Goal: Information Seeking & Learning: Learn about a topic

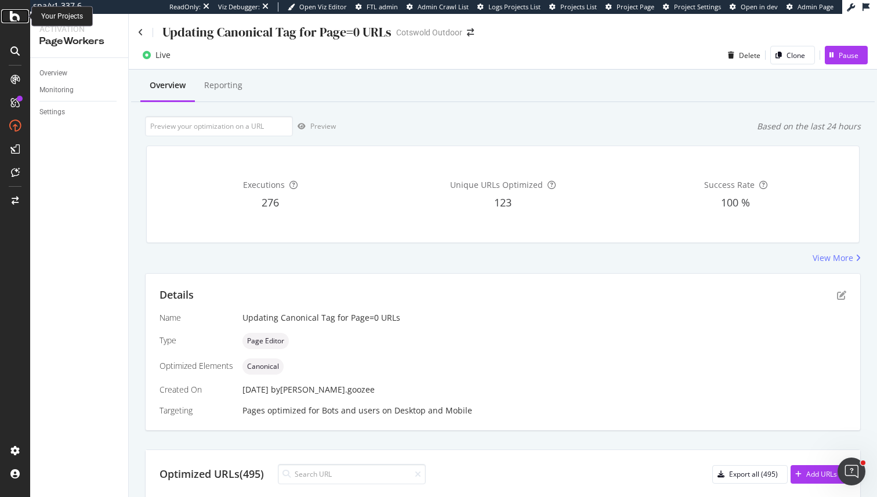
click at [9, 17] on div at bounding box center [15, 16] width 28 height 14
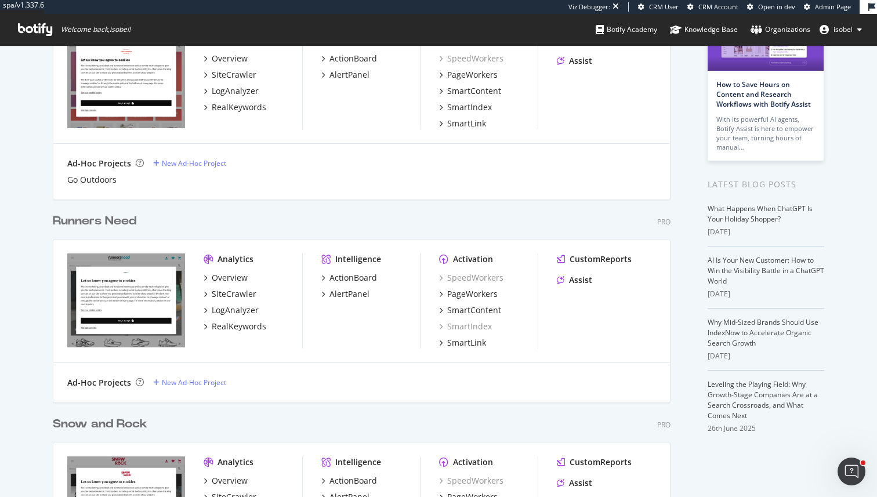
scroll to position [234, 0]
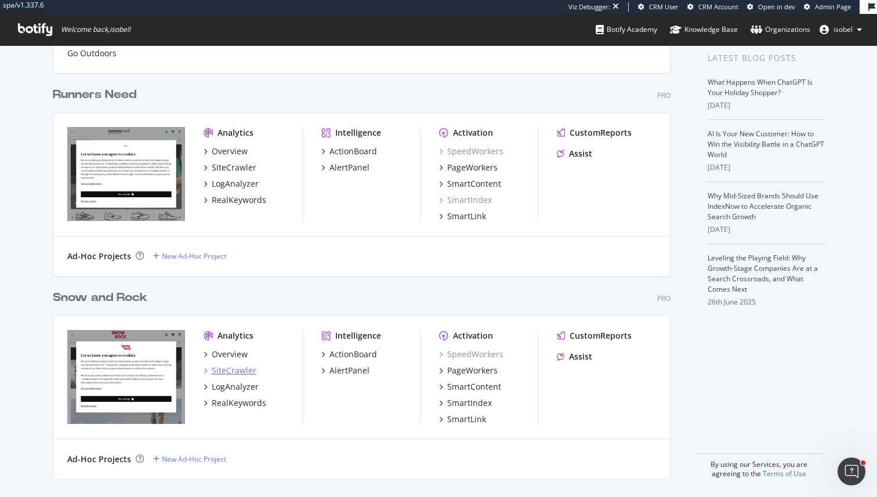
click at [229, 372] on div "SiteCrawler" at bounding box center [234, 371] width 45 height 12
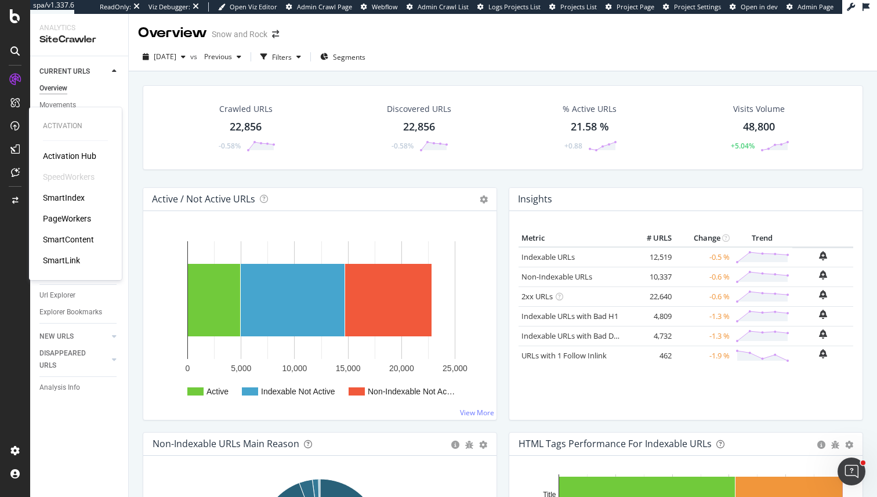
drag, startPoint x: 82, startPoint y: 216, endPoint x: 96, endPoint y: 207, distance: 16.4
click at [82, 216] on div "PageWorkers" at bounding box center [67, 219] width 48 height 12
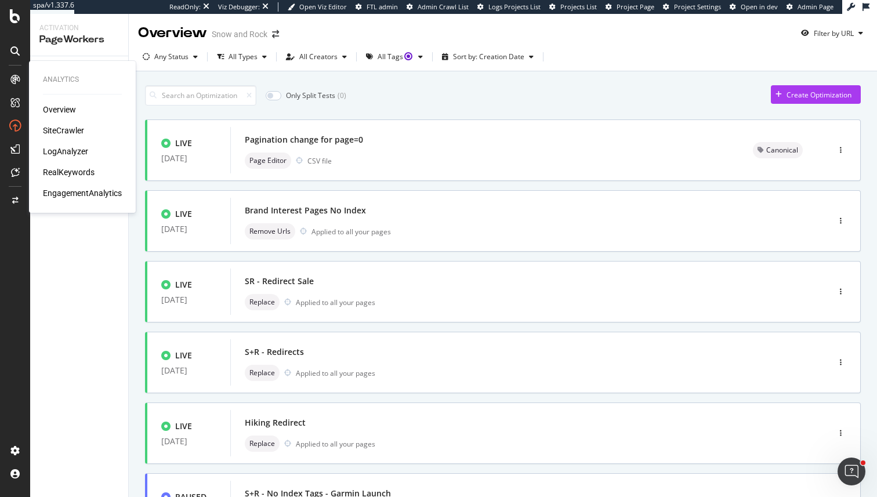
click at [56, 129] on div "SiteCrawler" at bounding box center [63, 131] width 41 height 12
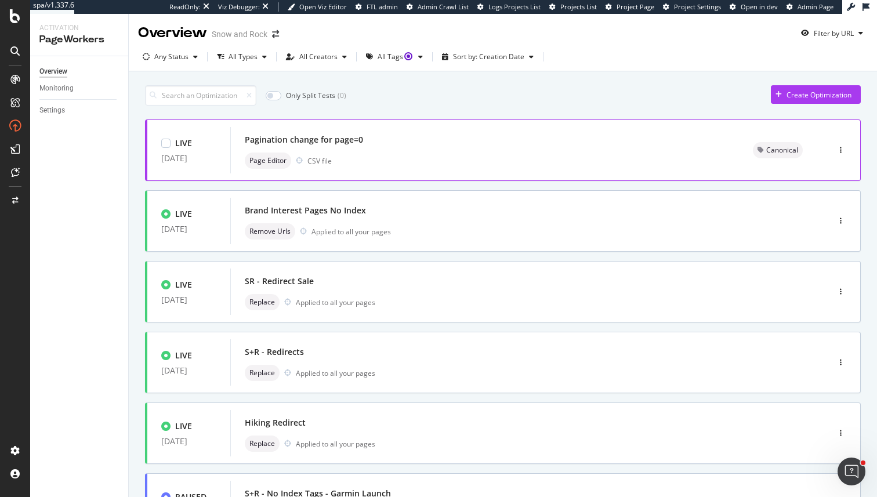
click at [407, 152] on div "Pagination change for page=0 Page Editor CSV file" at bounding box center [485, 150] width 480 height 37
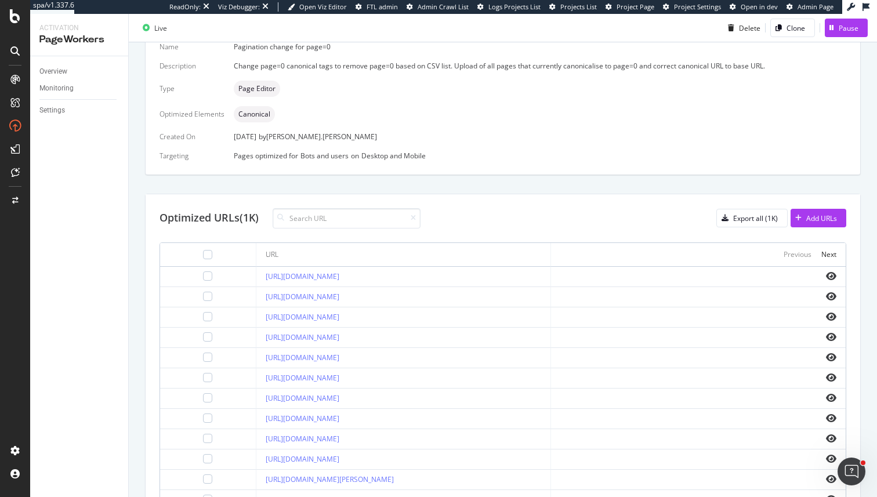
scroll to position [270, 0]
click at [845, 326] on td at bounding box center [698, 316] width 295 height 20
click at [841, 326] on td at bounding box center [698, 316] width 295 height 20
click at [826, 319] on icon "eye" at bounding box center [831, 314] width 10 height 9
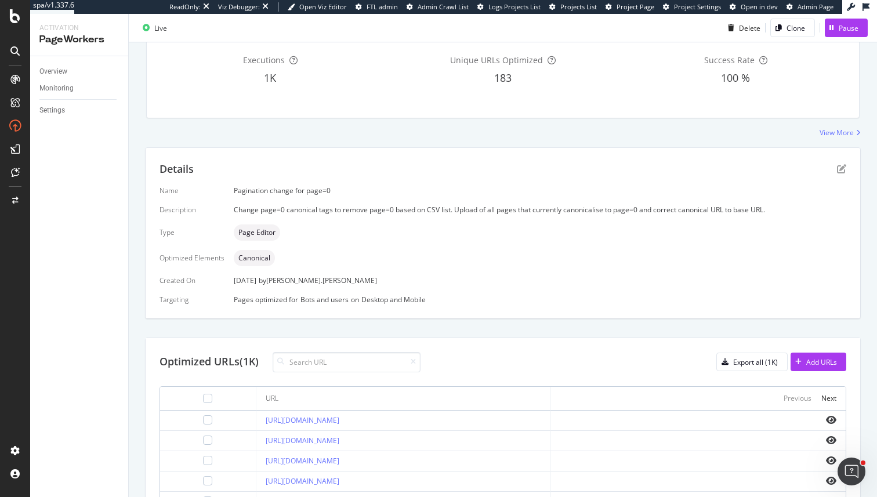
scroll to position [130, 0]
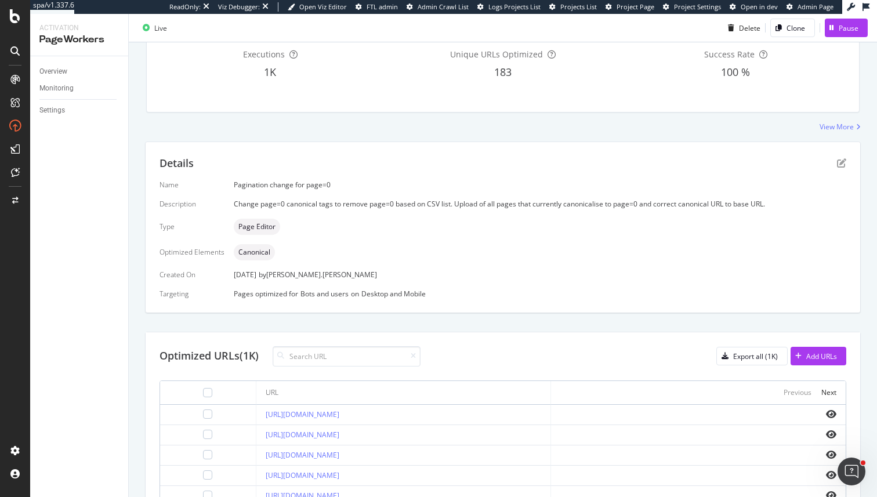
click at [541, 417] on div "[URL][DOMAIN_NAME]" at bounding box center [403, 414] width 275 height 10
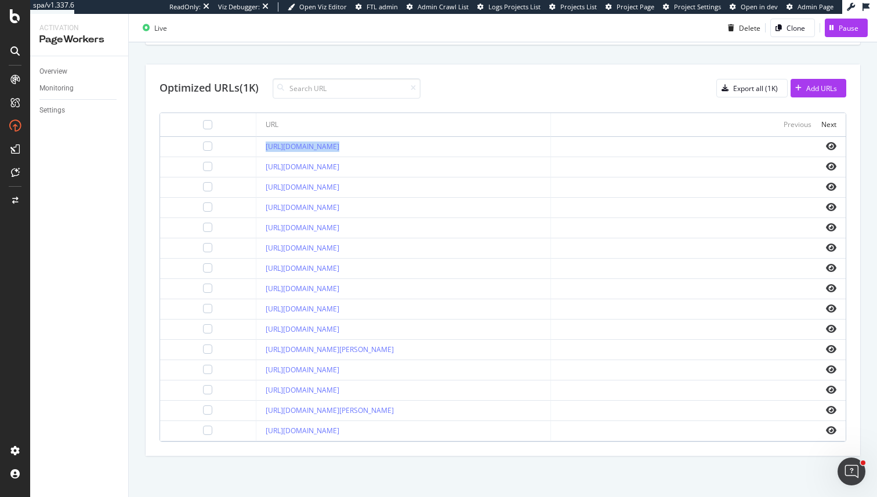
scroll to position [0, 61]
click at [484, 368] on div "[URL][DOMAIN_NAME]" at bounding box center [403, 370] width 275 height 10
copy tr "[URL][DOMAIN_NAME]"
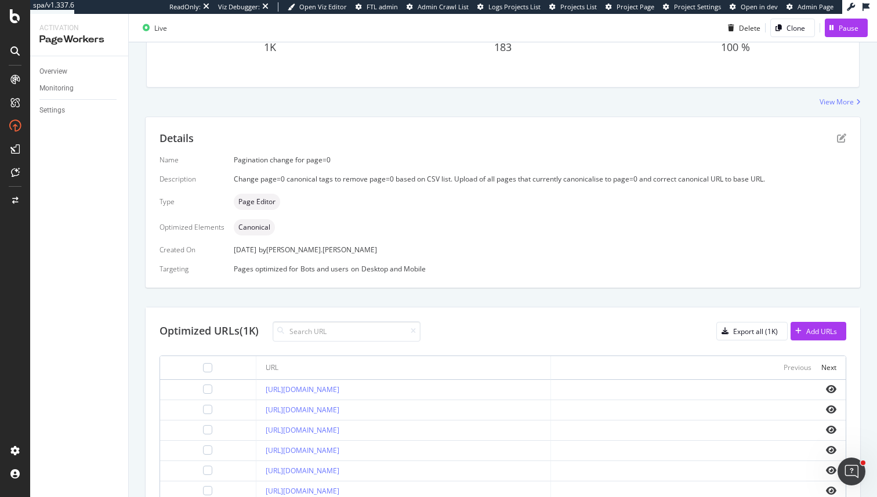
scroll to position [0, 0]
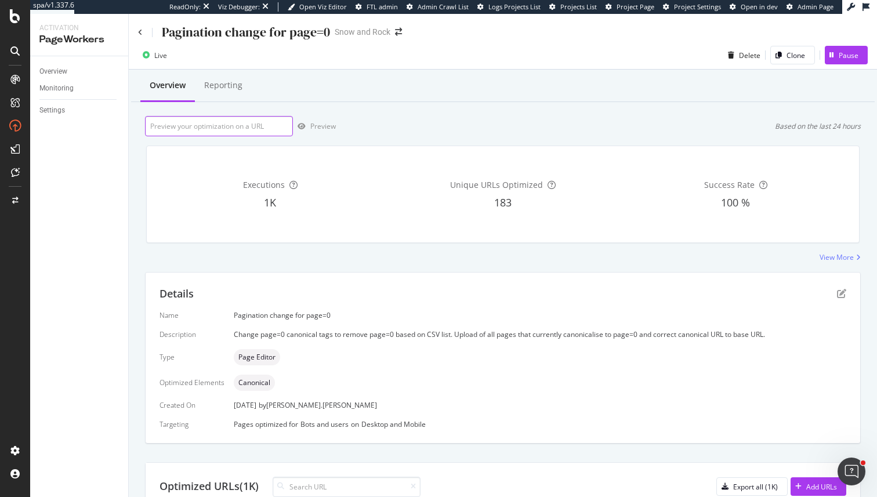
click at [145, 126] on input "url" at bounding box center [219, 126] width 148 height 20
paste input "[URL][DOMAIN_NAME]"
type input "[URL][DOMAIN_NAME]"
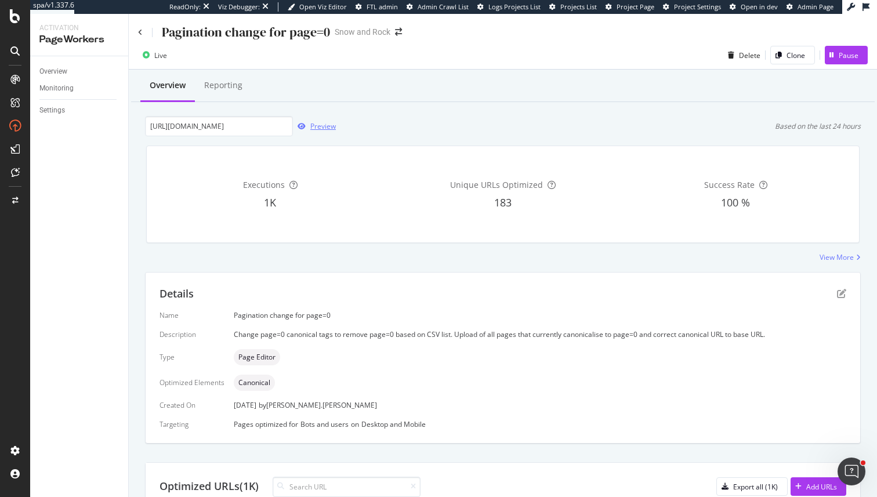
click at [310, 124] on div "Preview" at bounding box center [323, 126] width 26 height 10
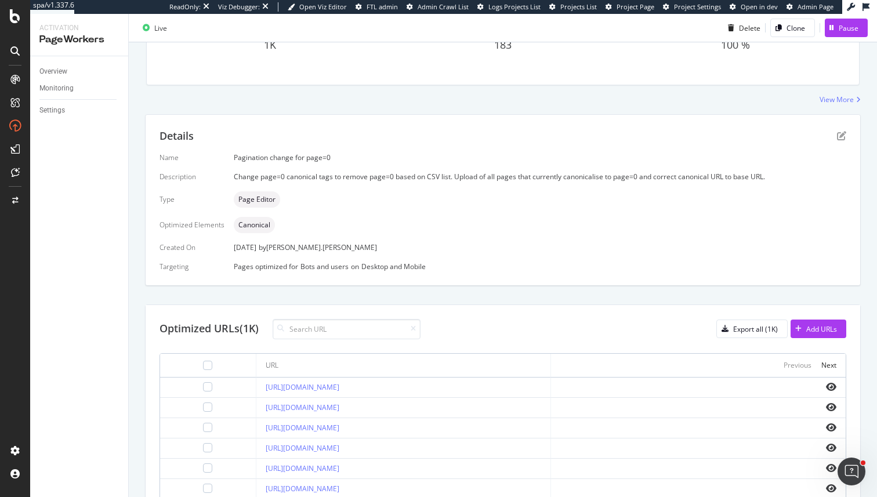
scroll to position [158, 0]
click at [841, 136] on icon "pen-to-square" at bounding box center [841, 134] width 9 height 9
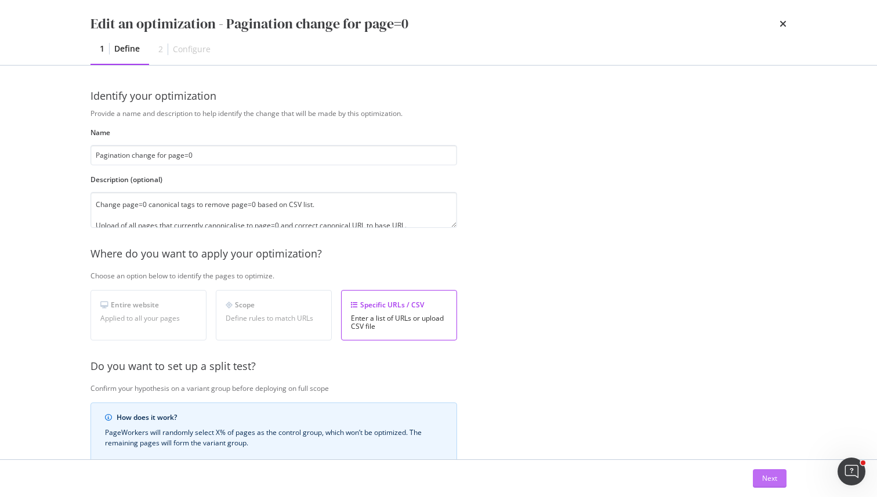
click at [766, 477] on div "Next" at bounding box center [769, 478] width 15 height 10
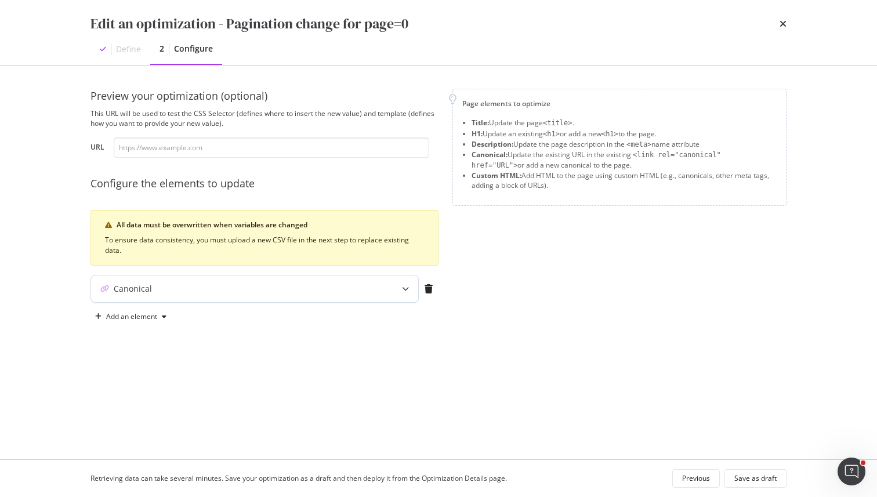
click at [415, 282] on div "modal" at bounding box center [406, 288] width 26 height 27
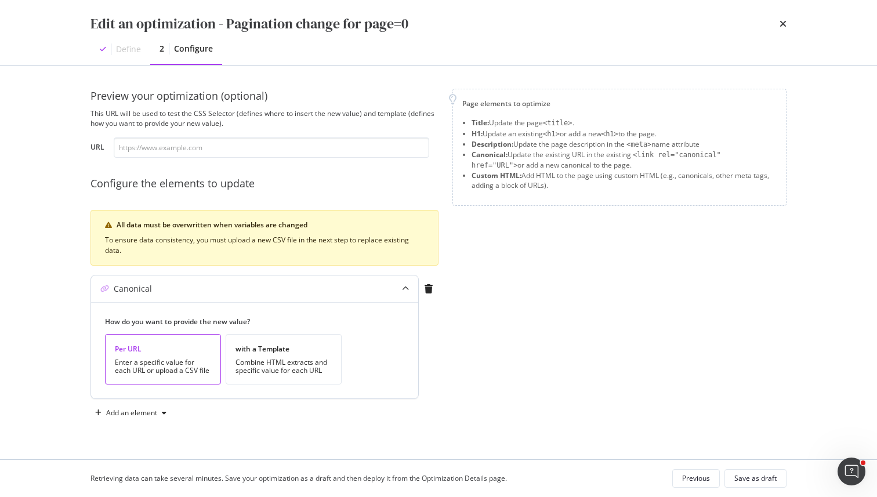
click at [162, 350] on div "Per URL" at bounding box center [163, 349] width 96 height 10
click at [686, 482] on div "Previous" at bounding box center [696, 478] width 28 height 10
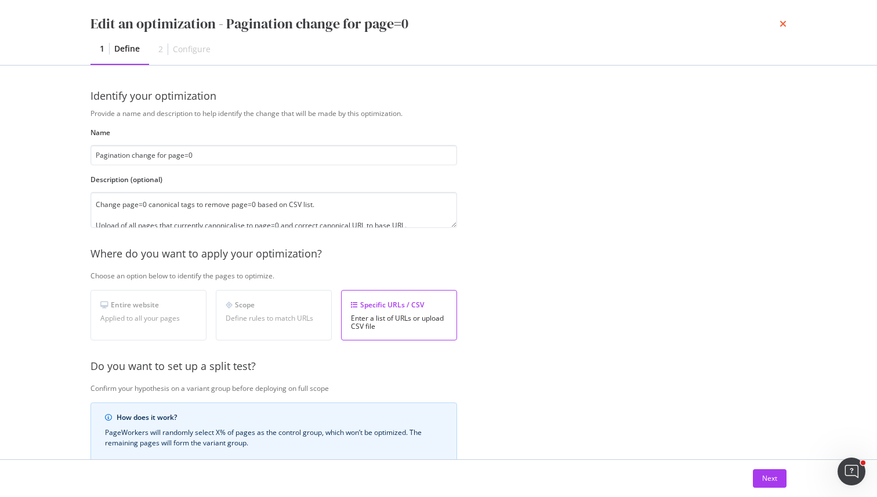
click at [786, 21] on icon "times" at bounding box center [782, 23] width 7 height 9
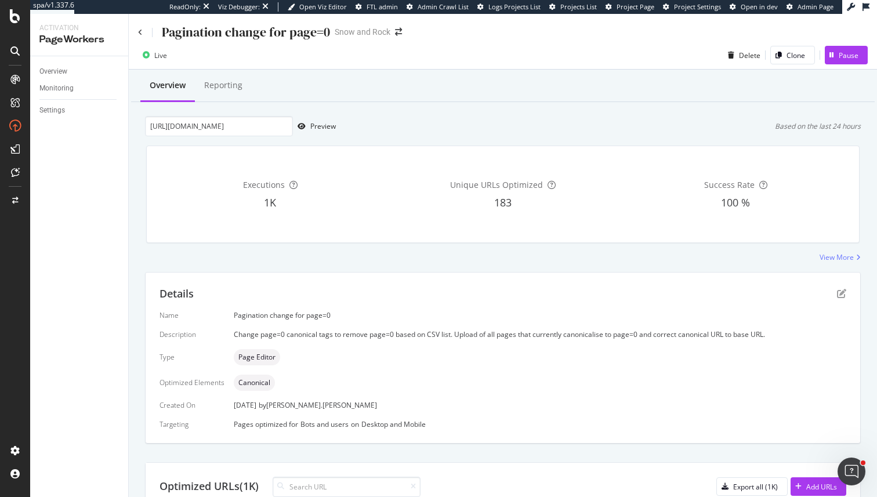
scroll to position [0, 0]
click at [143, 32] on div "Pagination change for page=0" at bounding box center [234, 32] width 192 height 18
click at [135, 32] on div "Pagination change for page=0 Snow and Rock" at bounding box center [503, 27] width 748 height 27
click at [138, 32] on icon at bounding box center [140, 32] width 5 height 7
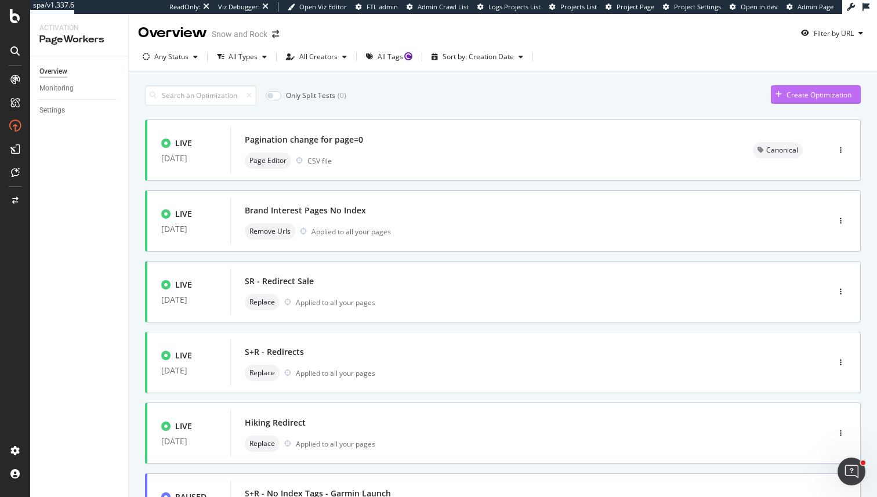
click at [805, 93] on div "Create Optimization" at bounding box center [818, 95] width 65 height 10
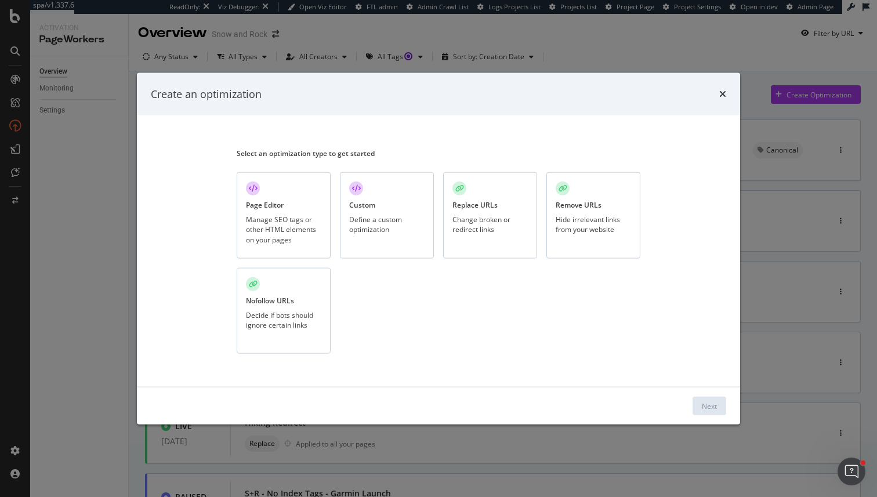
click at [603, 224] on div "Hide irrelevant links from your website" at bounding box center [592, 225] width 75 height 20
click at [713, 415] on button "Next" at bounding box center [709, 406] width 34 height 19
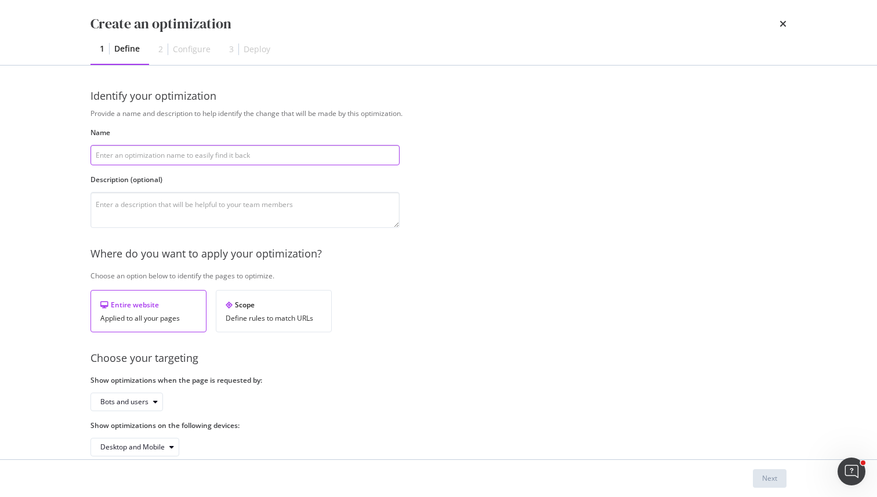
scroll to position [20, 0]
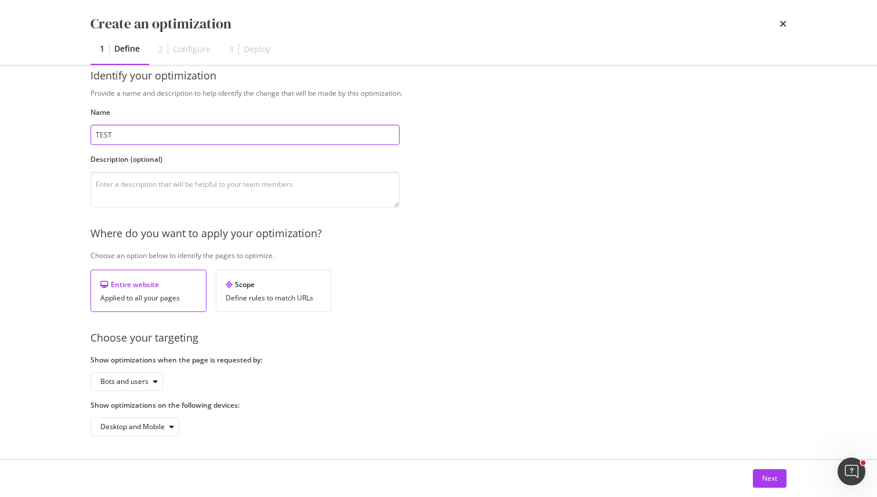
type input "TEST"
click at [750, 478] on div "Next" at bounding box center [438, 478] width 696 height 19
click at [755, 478] on button "Next" at bounding box center [770, 478] width 34 height 19
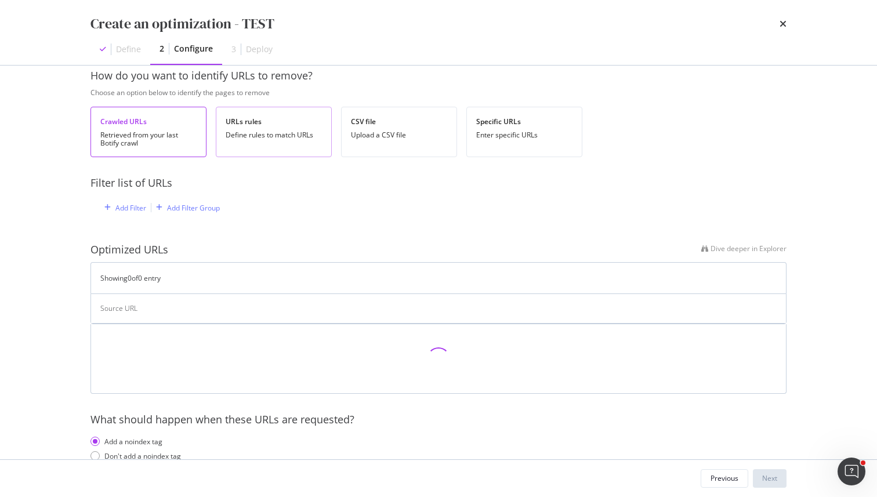
click at [217, 143] on div "URLs rules Define rules to match URLs" at bounding box center [274, 132] width 116 height 50
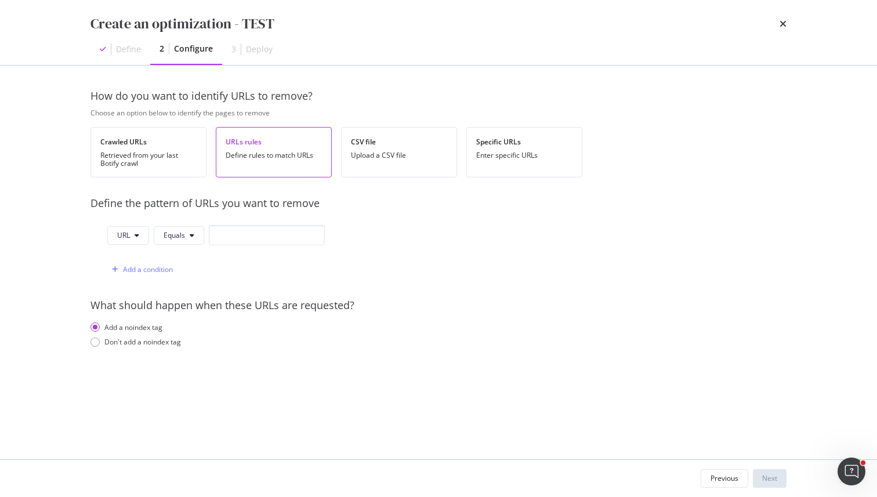
click at [234, 248] on div "URL Equals" at bounding box center [219, 237] width 225 height 25
click at [234, 243] on input "modal" at bounding box center [267, 235] width 116 height 20
click at [127, 238] on span "URL" at bounding box center [123, 235] width 13 height 10
click at [152, 345] on span "Query String" at bounding box center [137, 344] width 41 height 10
click at [200, 228] on button "Equals" at bounding box center [199, 235] width 50 height 19
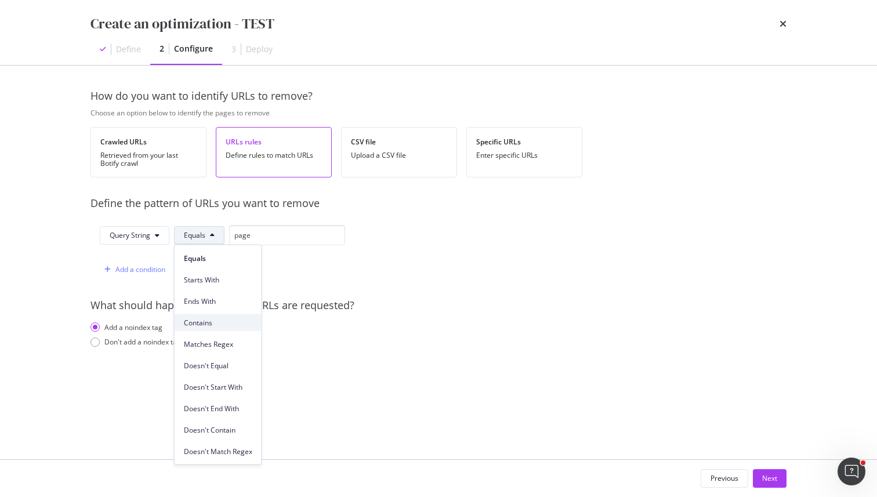
click at [213, 318] on span "Contains" at bounding box center [218, 322] width 68 height 10
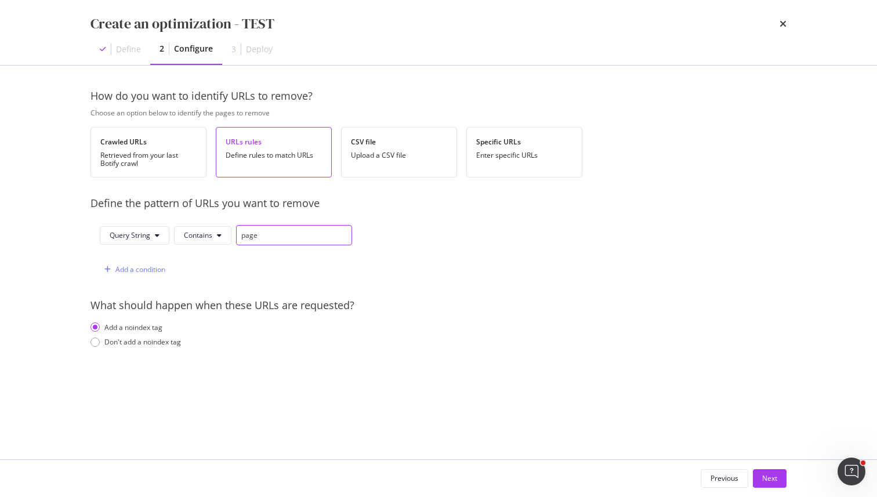
click at [260, 234] on input "page" at bounding box center [294, 235] width 116 height 20
click at [161, 239] on button "Query String" at bounding box center [135, 235] width 70 height 19
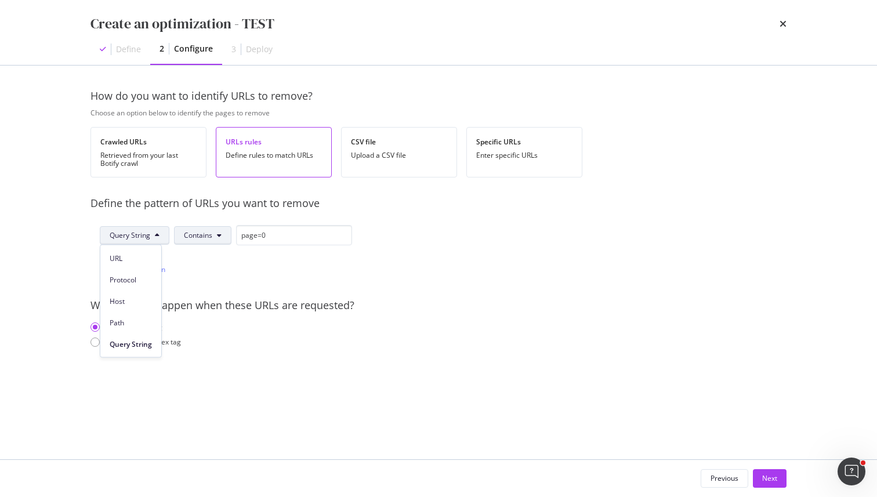
click at [205, 239] on span "Contains" at bounding box center [198, 235] width 28 height 10
click at [281, 253] on div "Query String Contains page=0 Add a condition" at bounding box center [210, 252] width 241 height 55
click at [185, 235] on span "Contains" at bounding box center [198, 235] width 28 height 10
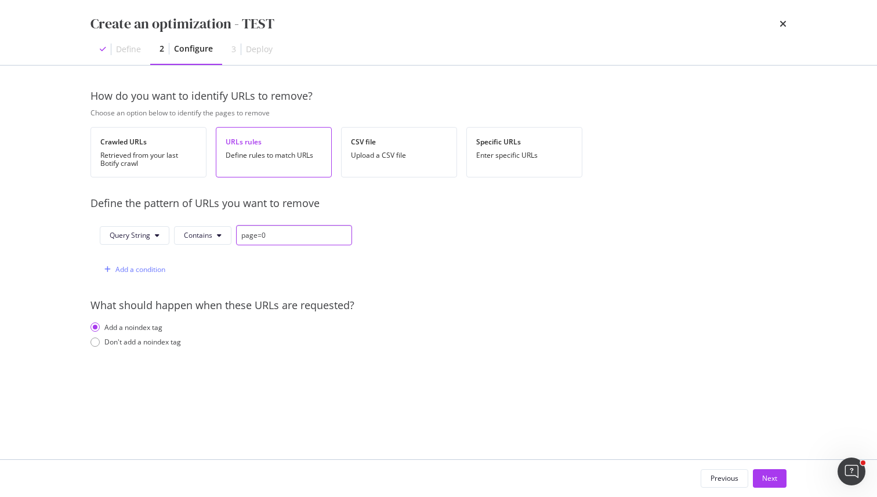
click at [303, 234] on input "page=0" at bounding box center [294, 235] width 116 height 20
type input "page=0"
click at [155, 271] on div "Add a condition" at bounding box center [140, 269] width 50 height 10
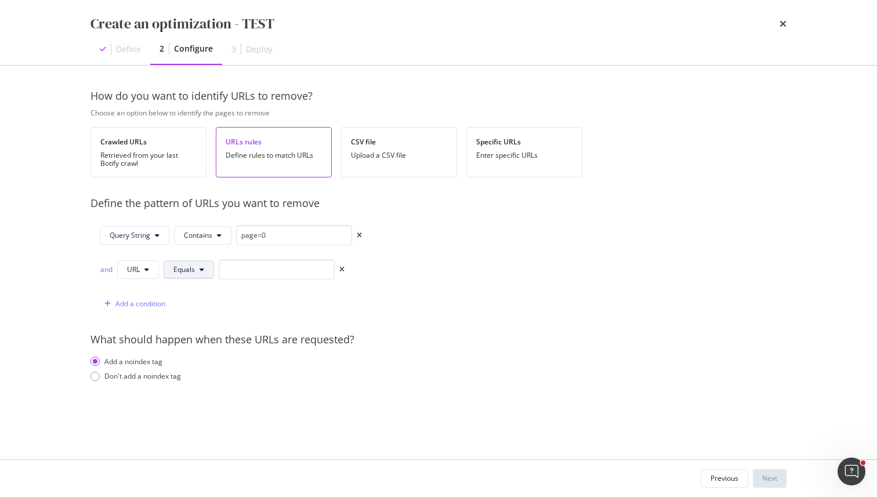
click at [191, 270] on span "Equals" at bounding box center [183, 269] width 21 height 10
click at [134, 271] on span "URL" at bounding box center [133, 269] width 13 height 10
click at [159, 383] on div "Query String" at bounding box center [147, 378] width 59 height 17
click at [224, 267] on button "Equals" at bounding box center [216, 269] width 50 height 19
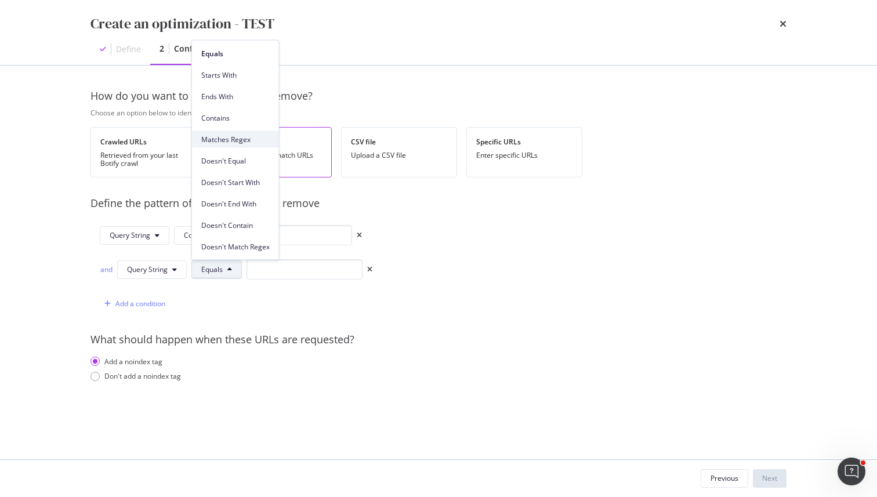
click at [243, 135] on span "Matches Regex" at bounding box center [235, 139] width 68 height 10
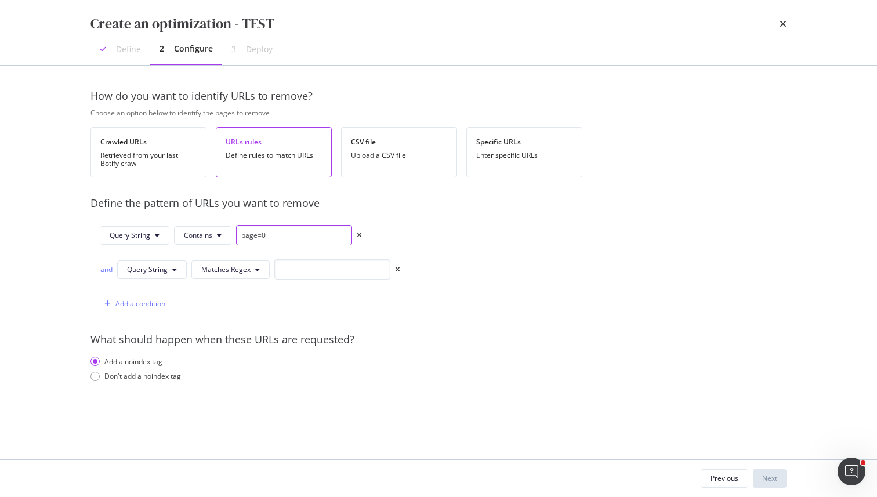
click at [297, 242] on input "page=0" at bounding box center [294, 235] width 116 height 20
click at [303, 251] on div "Query String Contains page=0 and Query String Matches Regex Add a condition" at bounding box center [210, 269] width 241 height 89
click at [305, 278] on input "modal" at bounding box center [332, 269] width 116 height 20
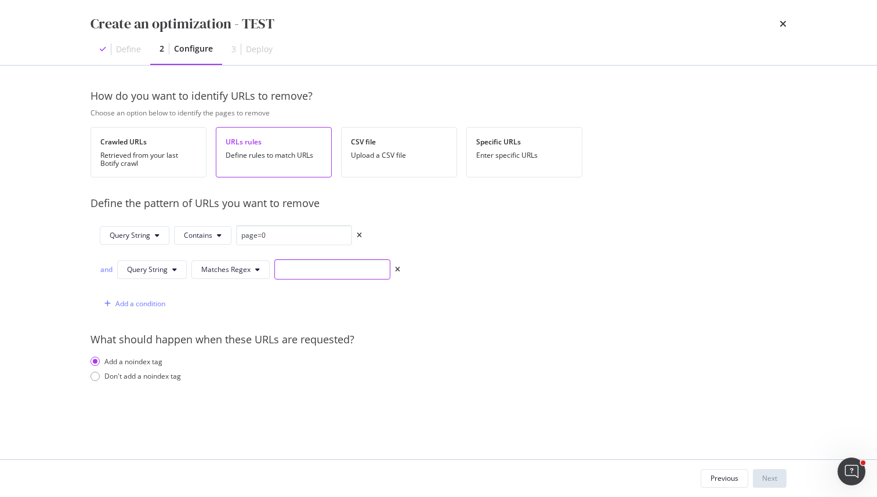
paste input "page=0"
click at [275, 274] on input "page=1[$|&]" at bounding box center [332, 269] width 116 height 20
drag, startPoint x: 275, startPoint y: 274, endPoint x: 398, endPoint y: 273, distance: 122.9
click at [398, 273] on div "and Query String Matches Regex page=1[$|&]" at bounding box center [250, 269] width 300 height 20
click at [315, 273] on input "page=1[$|&]" at bounding box center [332, 269] width 116 height 20
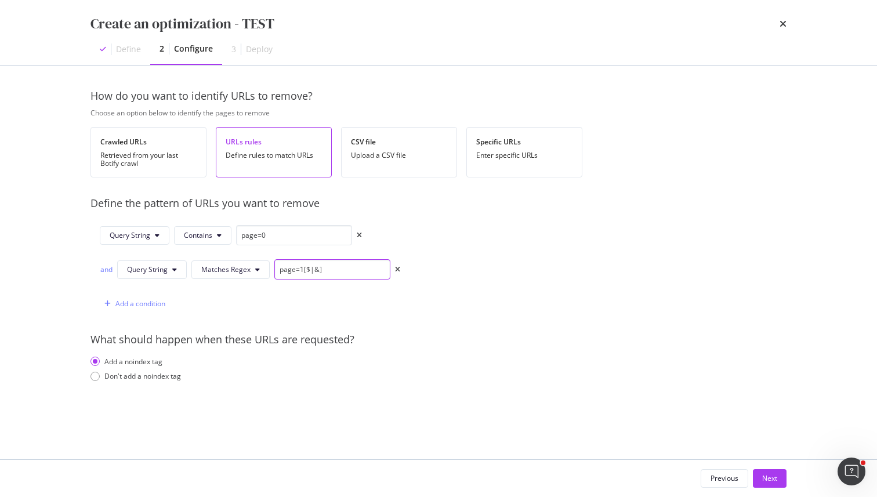
drag, startPoint x: 301, startPoint y: 273, endPoint x: 335, endPoint y: 285, distance: 35.6
click at [335, 285] on div "How do you want to identify URLs to remove? Choose an option below to identify …" at bounding box center [438, 246] width 696 height 315
click at [343, 272] on input "page=1[$|&]" at bounding box center [332, 269] width 116 height 20
type input "page=1[$|&]"
click at [102, 270] on div "and" at bounding box center [106, 269] width 13 height 10
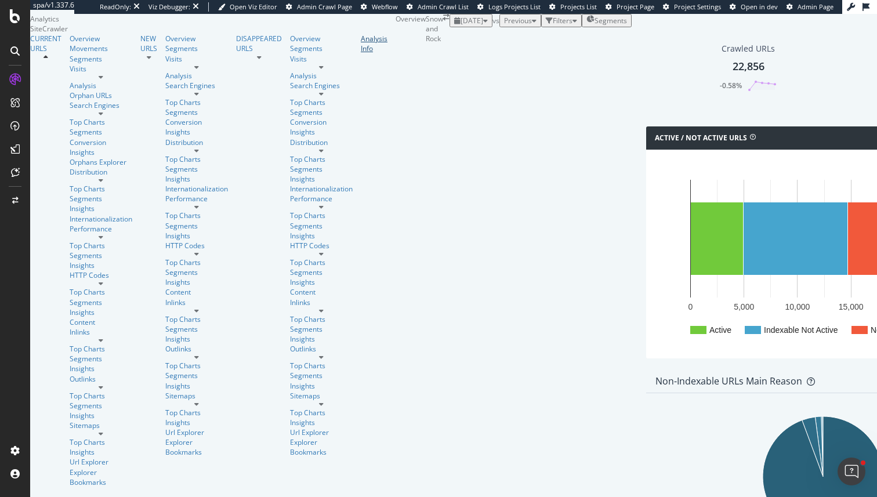
click at [361, 53] on div "Analysis Info" at bounding box center [374, 44] width 27 height 20
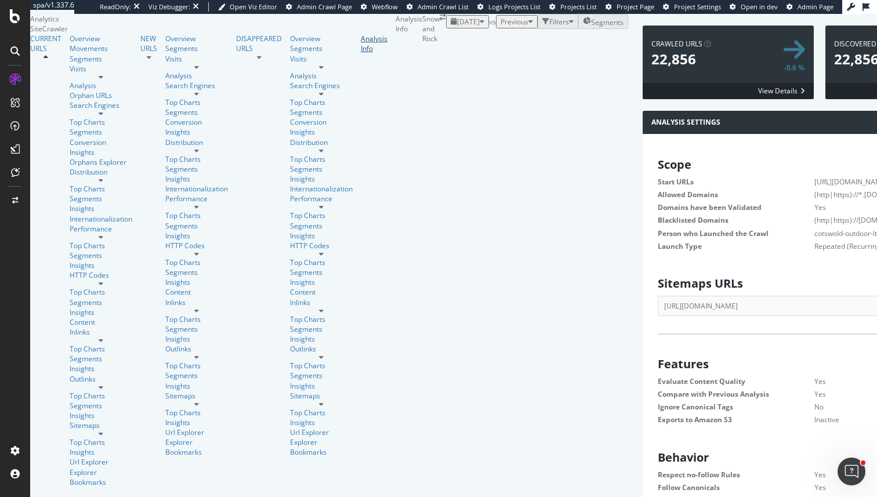
scroll to position [586, 0]
drag, startPoint x: 208, startPoint y: 166, endPoint x: 278, endPoint y: 176, distance: 70.3
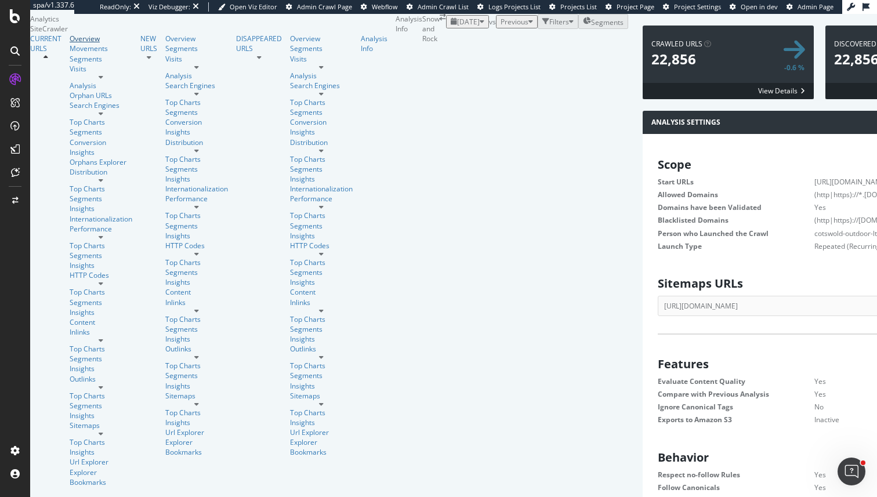
click at [70, 43] on div "Overview" at bounding box center [101, 39] width 63 height 10
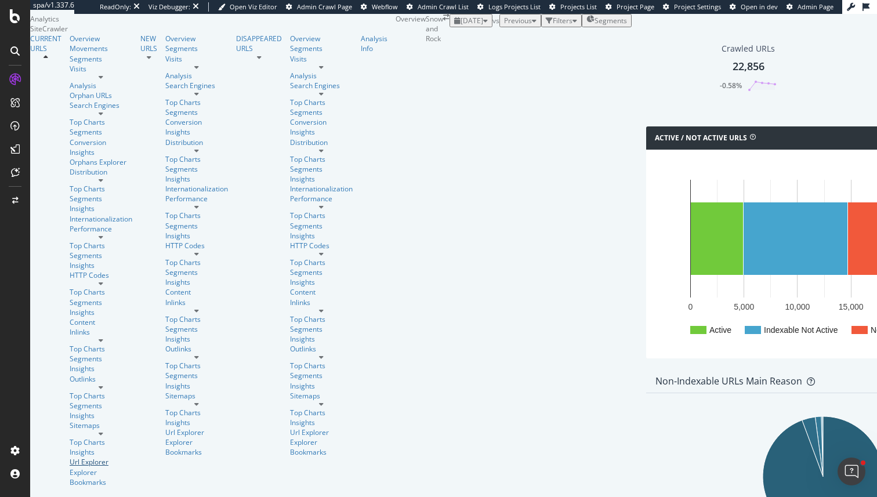
click at [70, 457] on div "Url Explorer" at bounding box center [105, 462] width 71 height 10
click at [70, 457] on div "Url Explorer" at bounding box center [101, 462] width 63 height 10
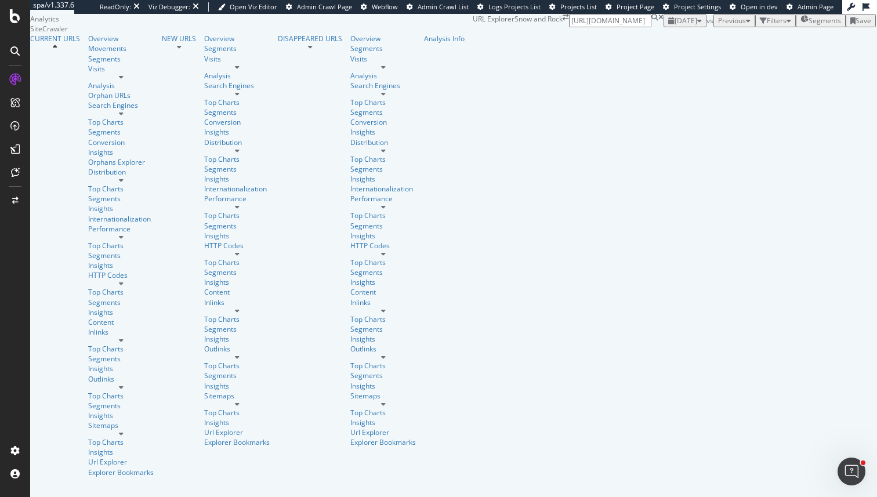
scroll to position [0, 110]
type input "[URL][DOMAIN_NAME]"
click at [721, 57] on div "Barts Hats, Scarves, Gloves + More | Snow+Rock" at bounding box center [794, 52] width 146 height 9
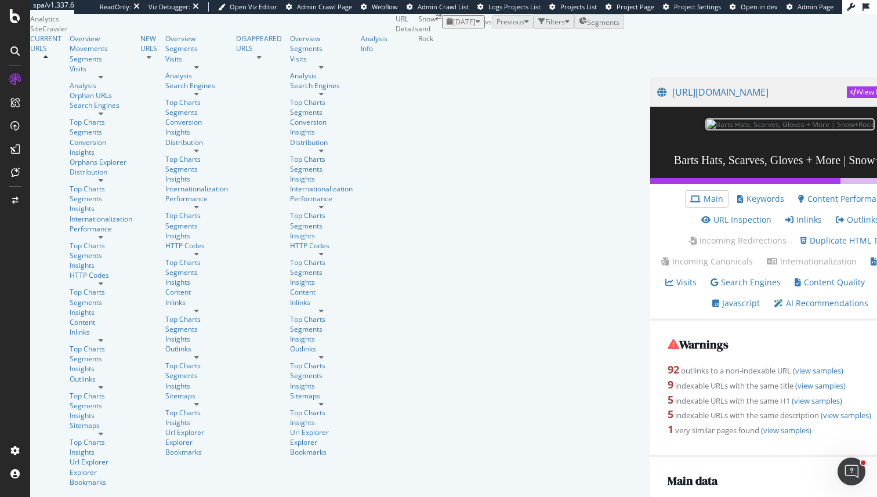
scroll to position [469, 0]
drag, startPoint x: 179, startPoint y: 267, endPoint x: 431, endPoint y: 268, distance: 252.8
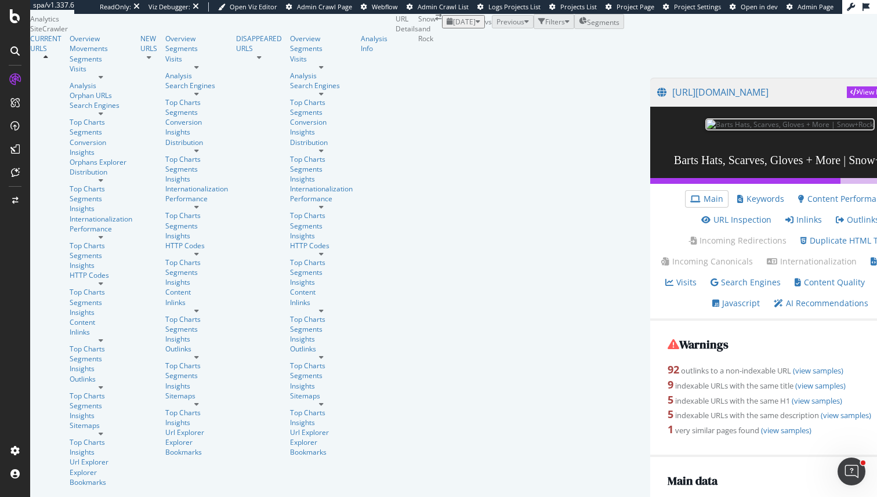
scroll to position [0, 0]
click at [707, 295] on li "Javascript" at bounding box center [735, 303] width 57 height 16
click at [712, 297] on link "Javascript" at bounding box center [736, 303] width 48 height 12
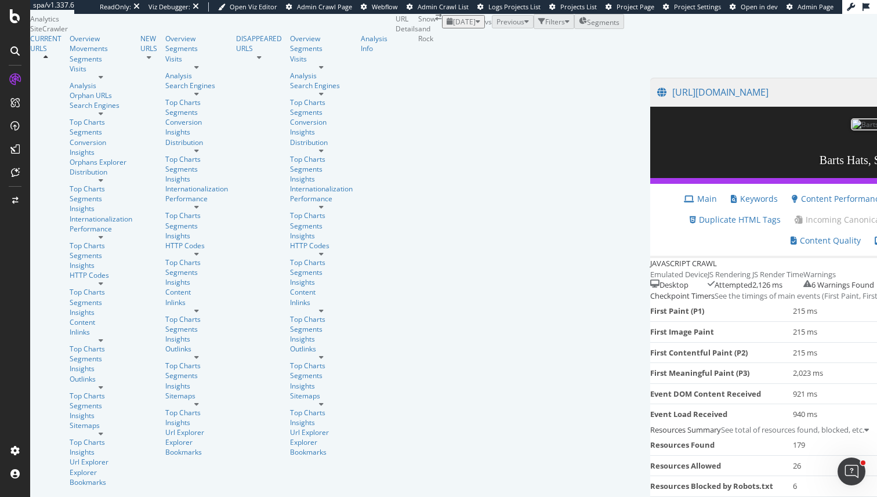
scroll to position [442, 0]
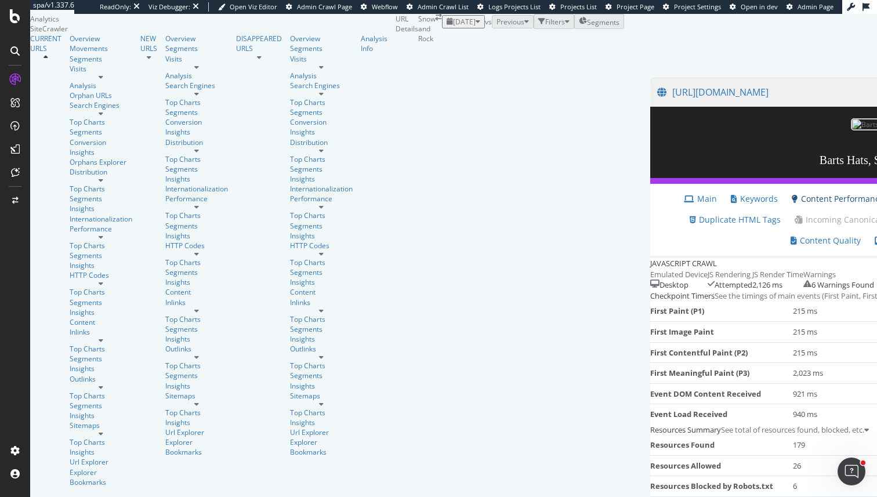
click at [791, 205] on link "Content Performance" at bounding box center [837, 199] width 92 height 12
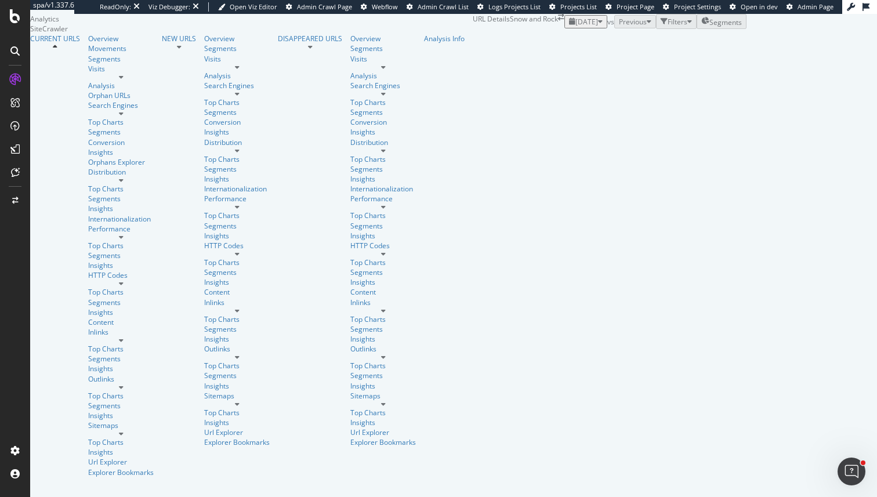
click at [761, 66] on div at bounding box center [761, 66] width 0 height 0
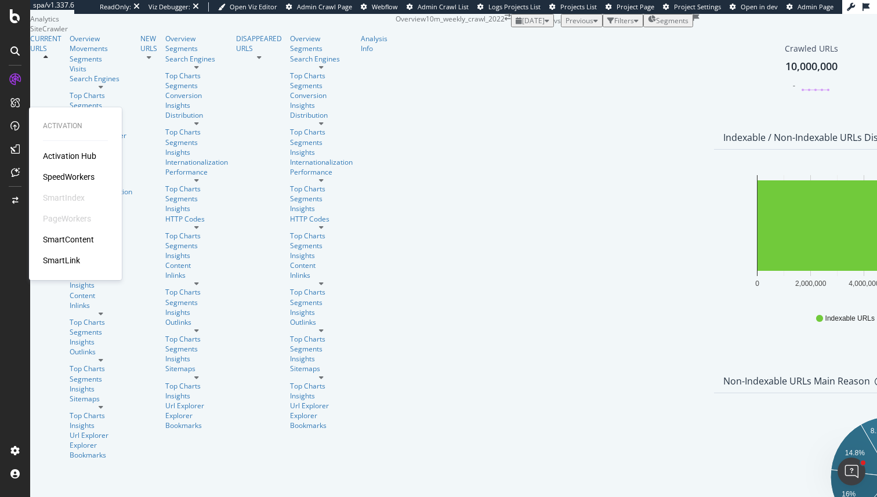
click at [85, 219] on div "PageWorkers" at bounding box center [67, 219] width 48 height 12
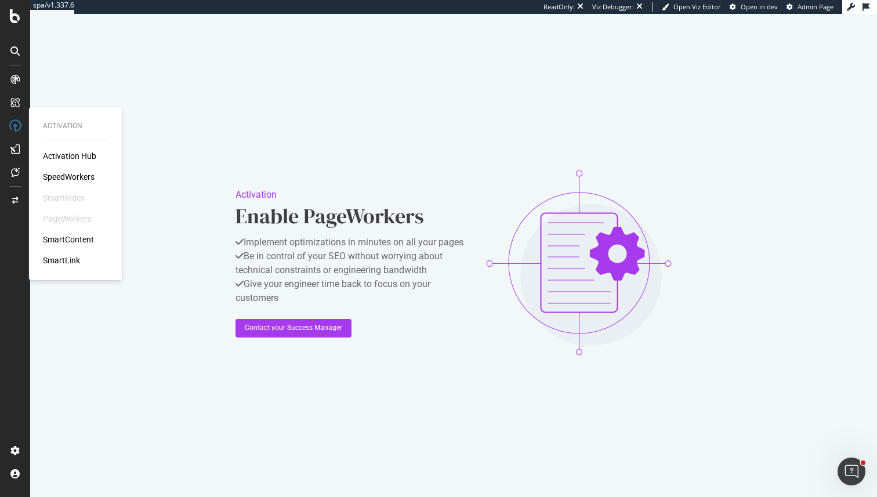
click at [64, 179] on div "SpeedWorkers" at bounding box center [69, 177] width 52 height 12
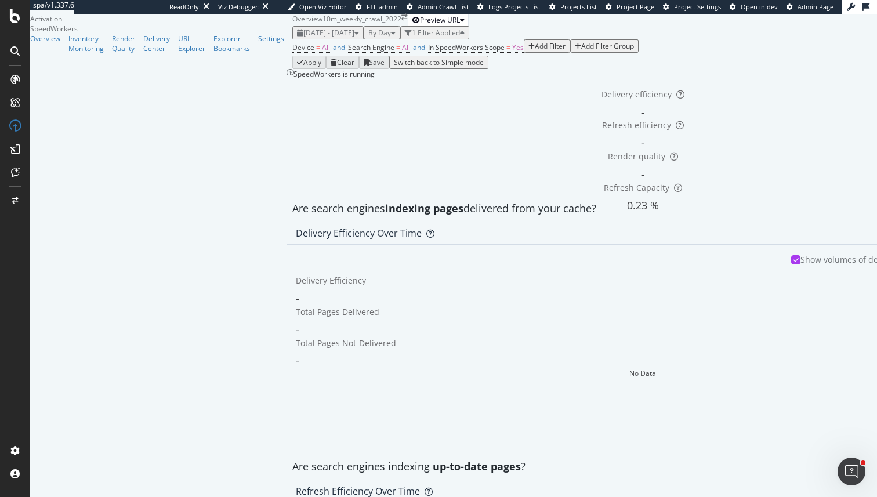
click at [535, 51] on div "Add Filter" at bounding box center [550, 46] width 31 height 10
click at [276, 132] on span "Cache" at bounding box center [286, 127] width 21 height 10
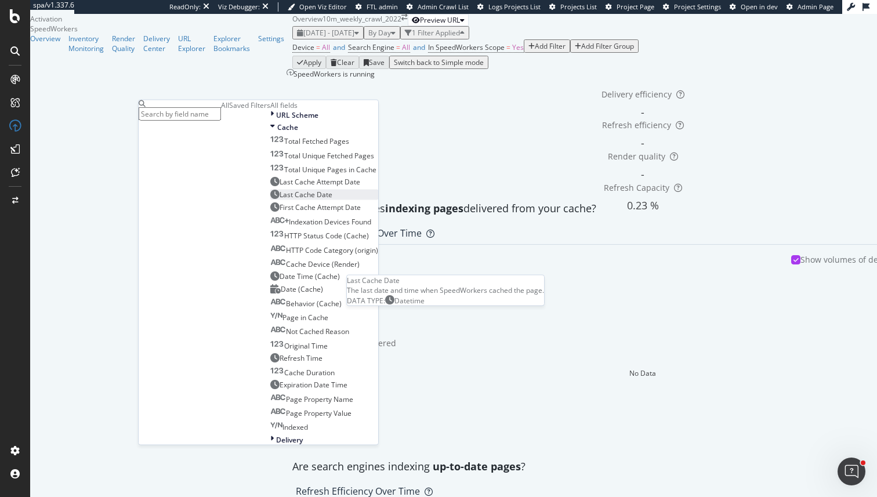
scroll to position [167, 0]
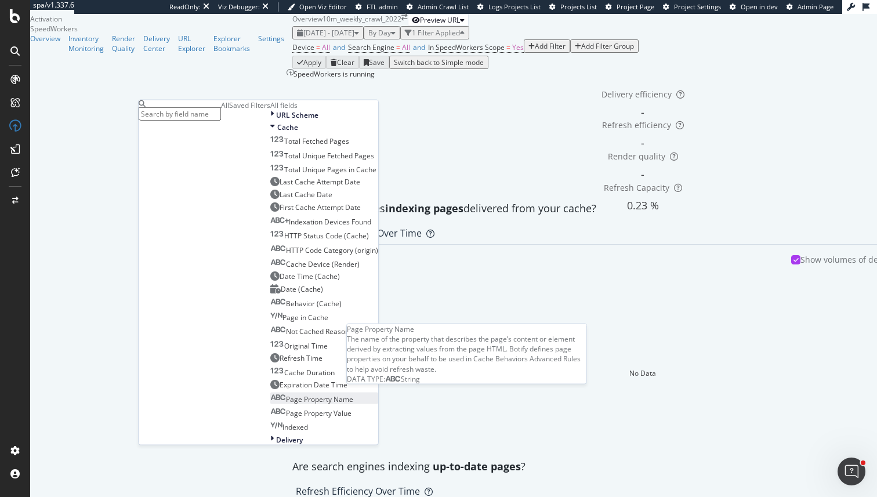
click at [286, 394] on span "Page Property Name" at bounding box center [319, 399] width 67 height 10
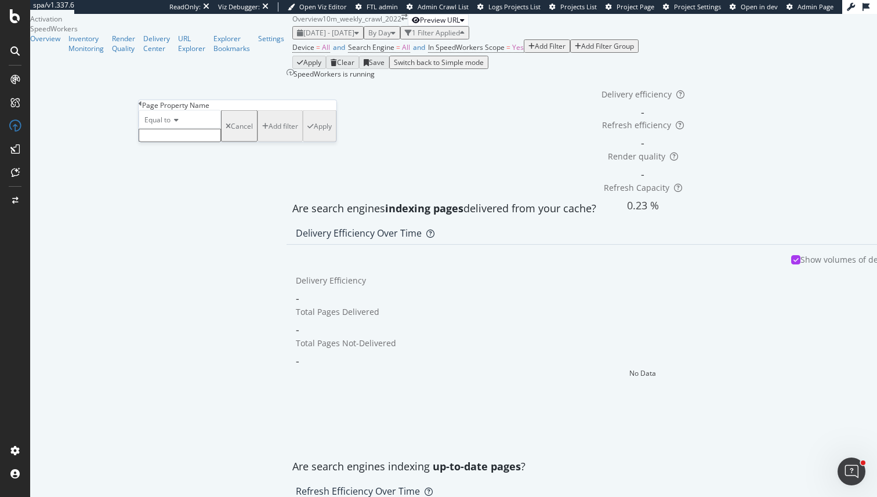
click at [183, 142] on input "text" at bounding box center [180, 135] width 82 height 13
click at [297, 69] on div "Device = All and Search Engine = All and In SpeedWorkers Scope = Yes Add Filter…" at bounding box center [642, 54] width 700 height 30
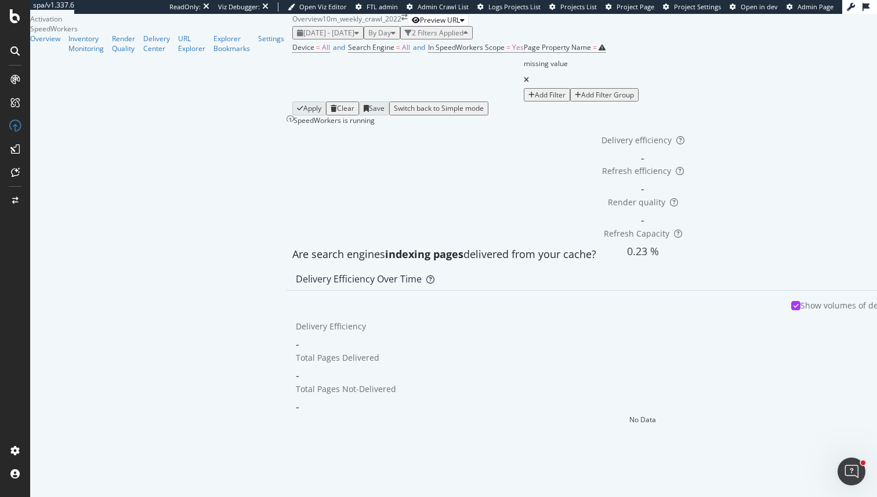
click at [535, 100] on div "Add Filter" at bounding box center [550, 95] width 31 height 10
click at [413, 145] on span "Delivery" at bounding box center [426, 140] width 27 height 10
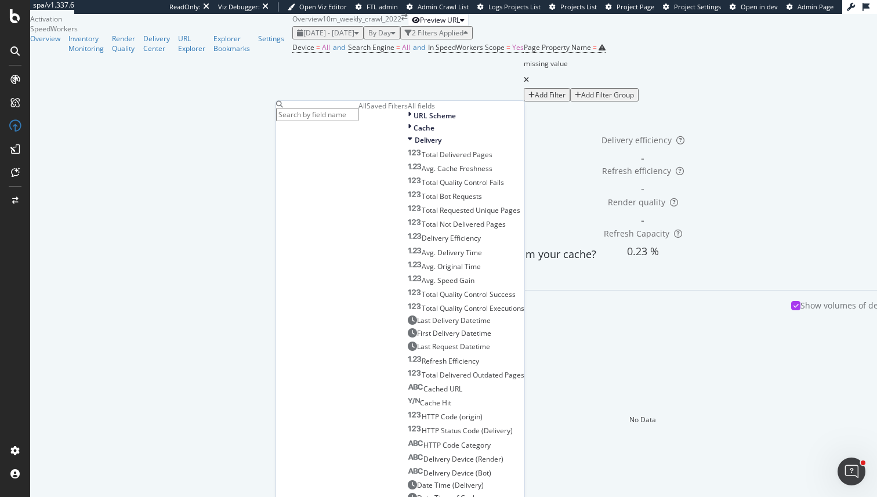
click at [320, 112] on input "text" at bounding box center [317, 114] width 82 height 13
type input "o"
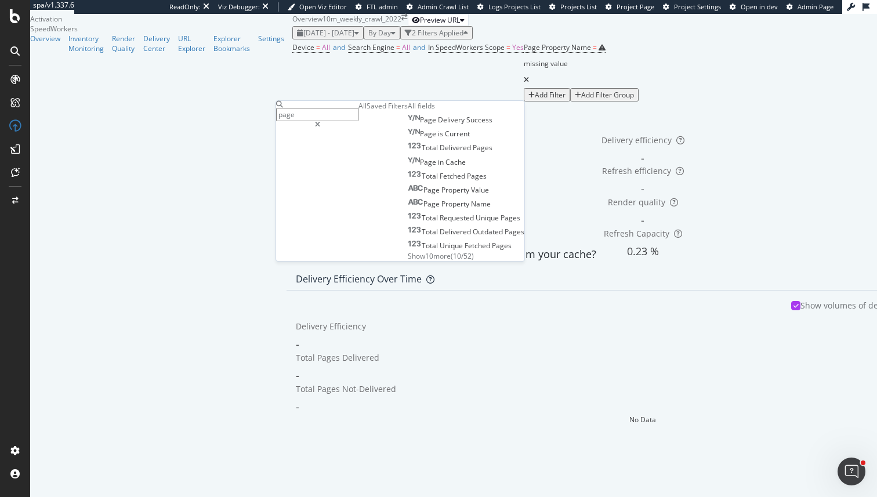
click at [408, 261] on span "Show 10 more" at bounding box center [429, 256] width 43 height 10
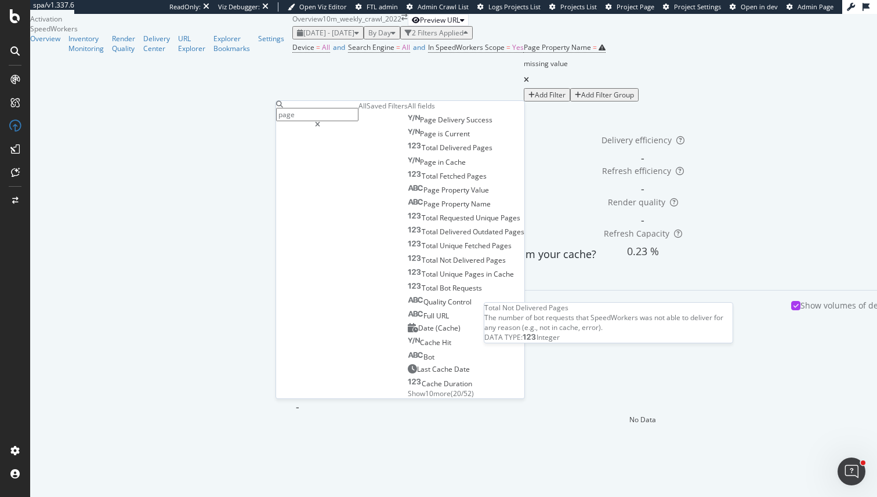
scroll to position [95, 0]
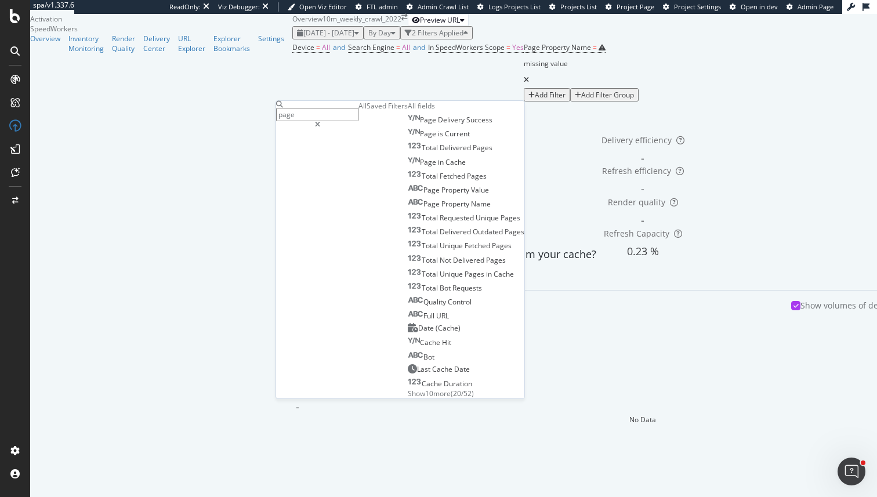
click at [336, 108] on input "page" at bounding box center [317, 114] width 82 height 13
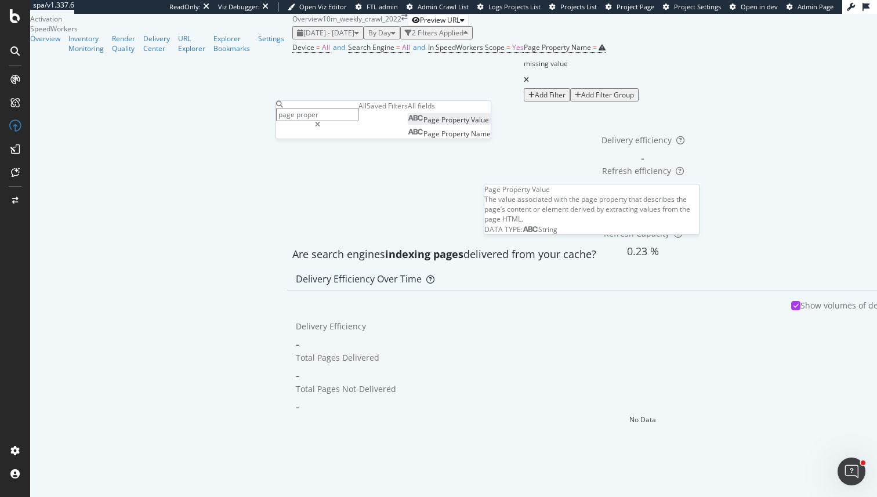
type input "page proper"
click at [441, 125] on span "Property" at bounding box center [456, 120] width 30 height 10
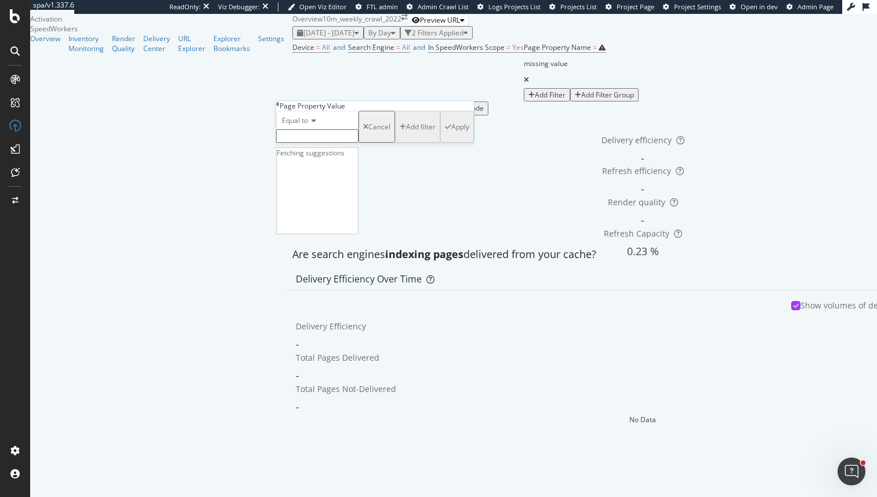
click at [358, 143] on input "text" at bounding box center [317, 135] width 82 height 13
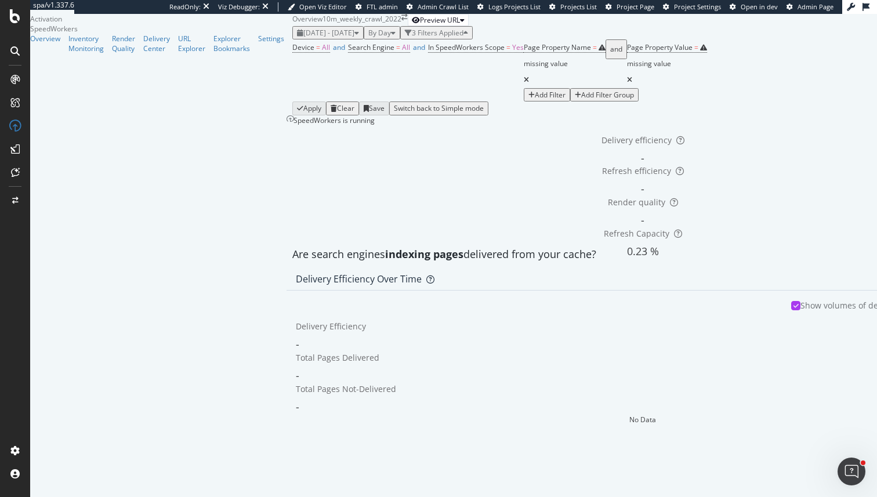
click at [296, 166] on div "Delivery efficiency -" at bounding box center [642, 150] width 693 height 31
click at [178, 53] on div "URL Explorer" at bounding box center [191, 44] width 27 height 20
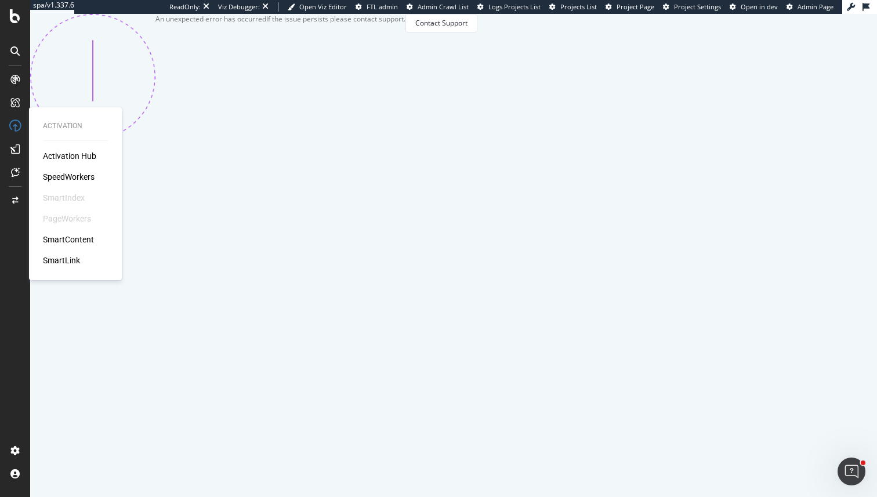
click at [68, 177] on div "SpeedWorkers" at bounding box center [69, 177] width 52 height 12
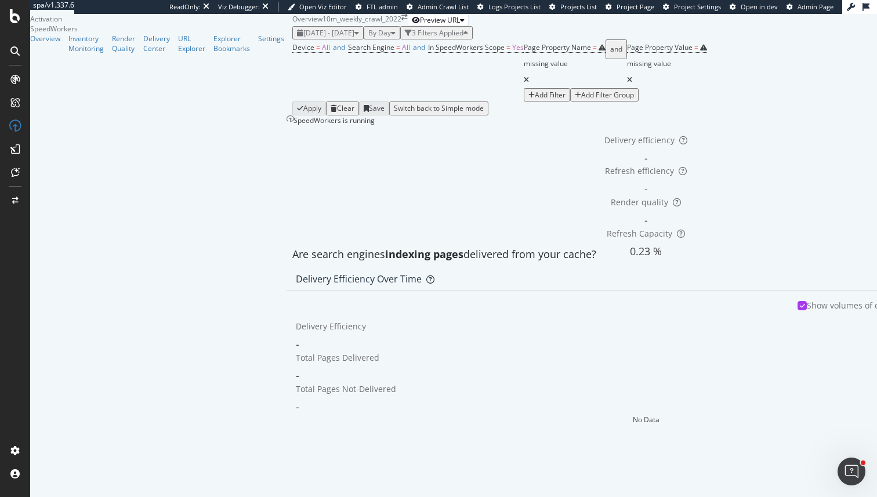
scroll to position [316, 0]
click at [178, 53] on div "URL Explorer" at bounding box center [191, 44] width 27 height 20
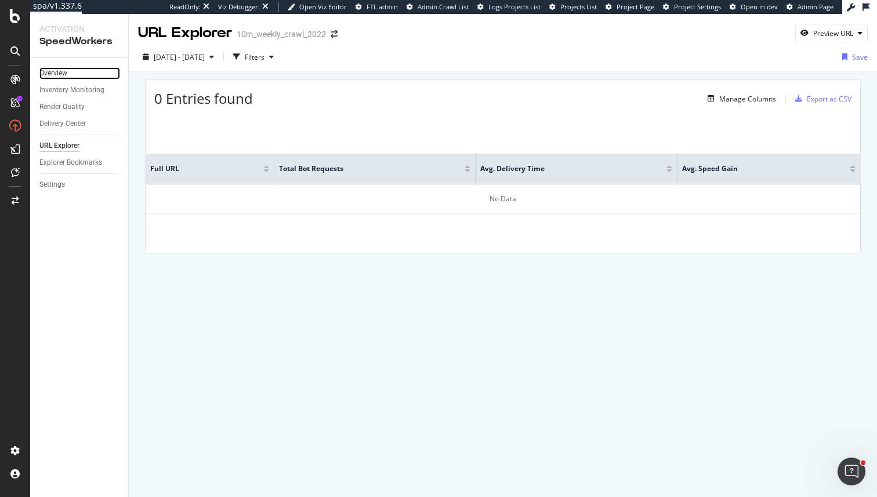
click at [74, 68] on link "Overview" at bounding box center [79, 73] width 81 height 12
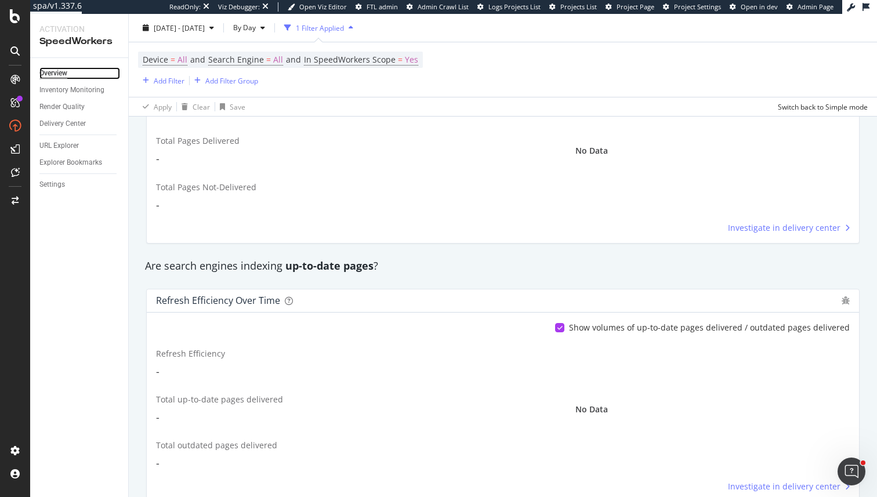
scroll to position [429, 0]
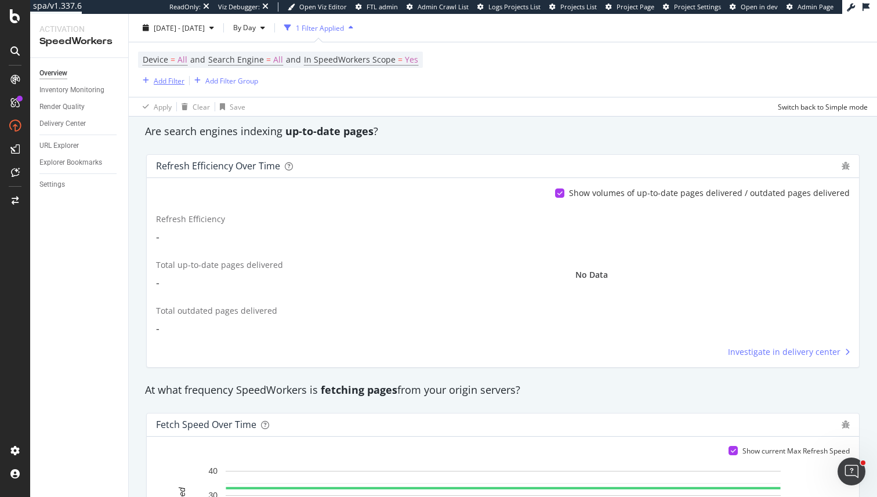
click at [173, 81] on div "Add Filter" at bounding box center [169, 80] width 31 height 10
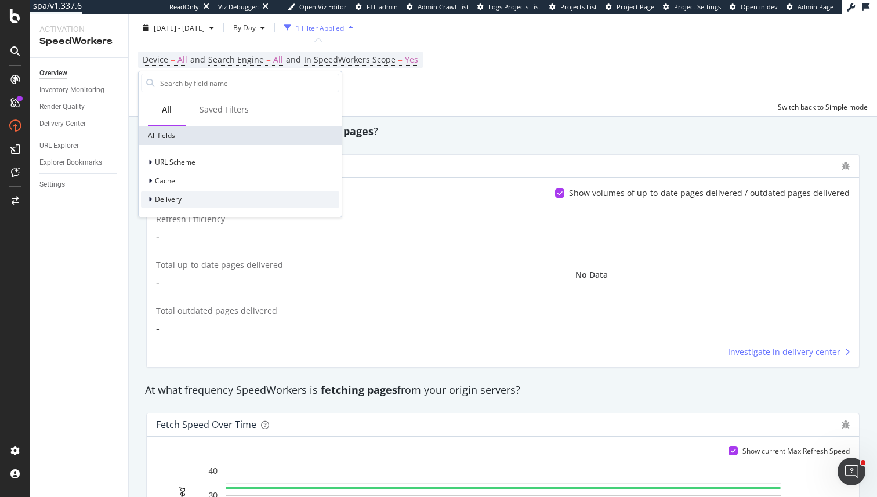
click at [170, 206] on div "Delivery" at bounding box center [240, 199] width 198 height 16
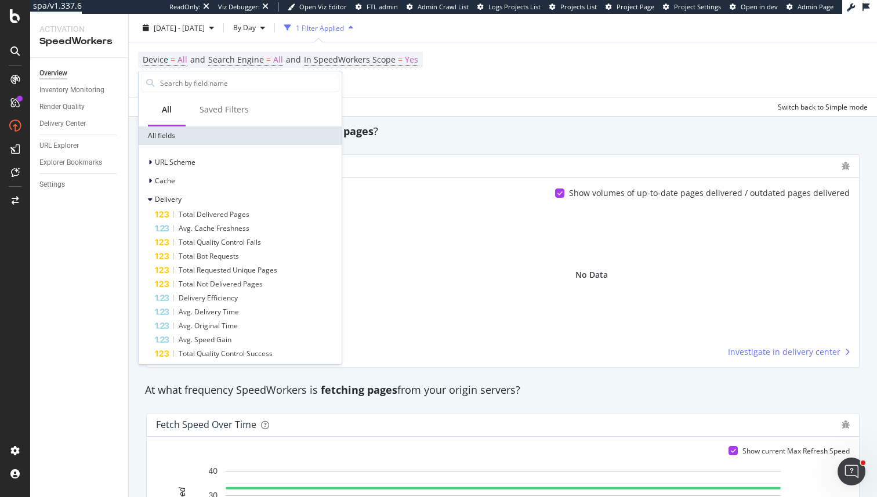
click at [170, 190] on div "URL Scheme Cache Delivery Total Delivered Pages Avg. Cache Freshness Total Qual…" at bounding box center [240, 456] width 198 height 604
click at [171, 184] on span "Cache" at bounding box center [165, 181] width 20 height 10
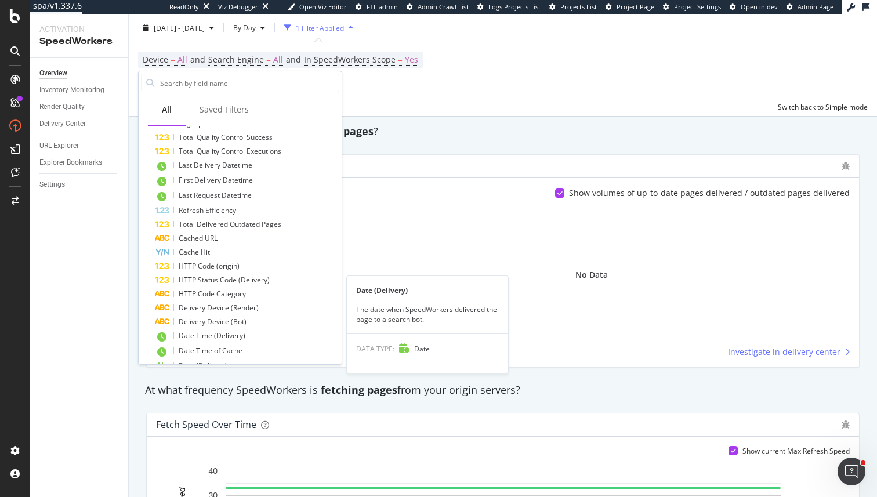
scroll to position [718, 0]
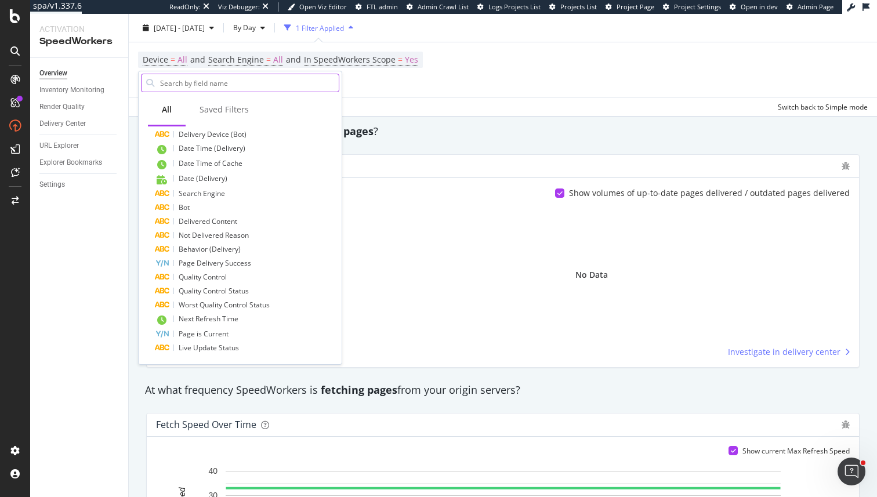
click at [210, 74] on div at bounding box center [240, 83] width 198 height 19
click at [209, 81] on input "text" at bounding box center [249, 82] width 180 height 17
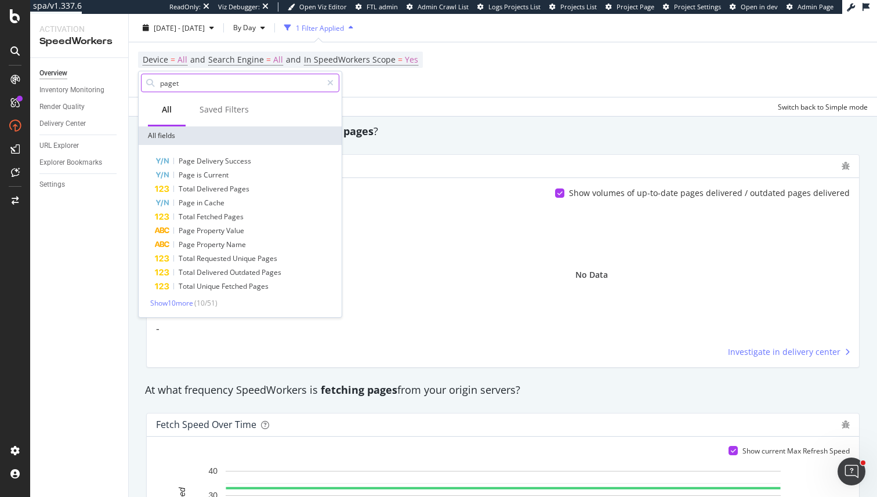
scroll to position [0, 0]
click at [217, 306] on span "( 10 / 52 )" at bounding box center [205, 303] width 23 height 10
click at [169, 301] on span "Show 10 more" at bounding box center [171, 303] width 43 height 10
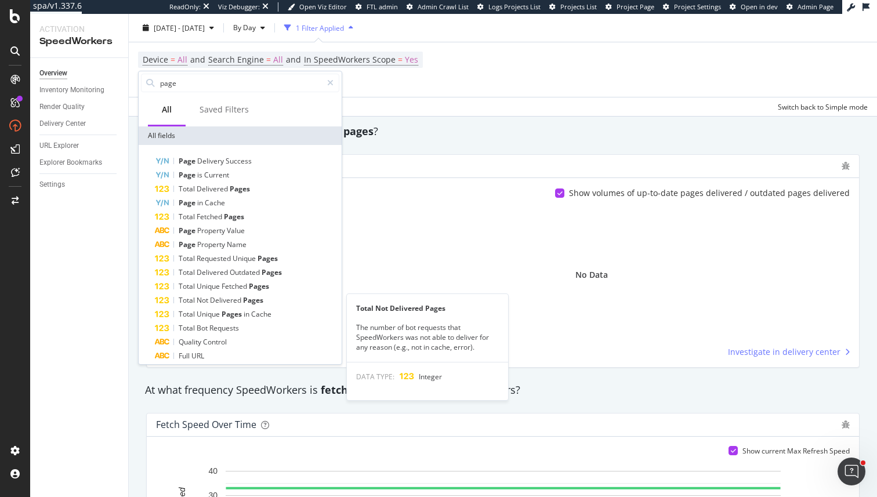
scroll to position [95, 0]
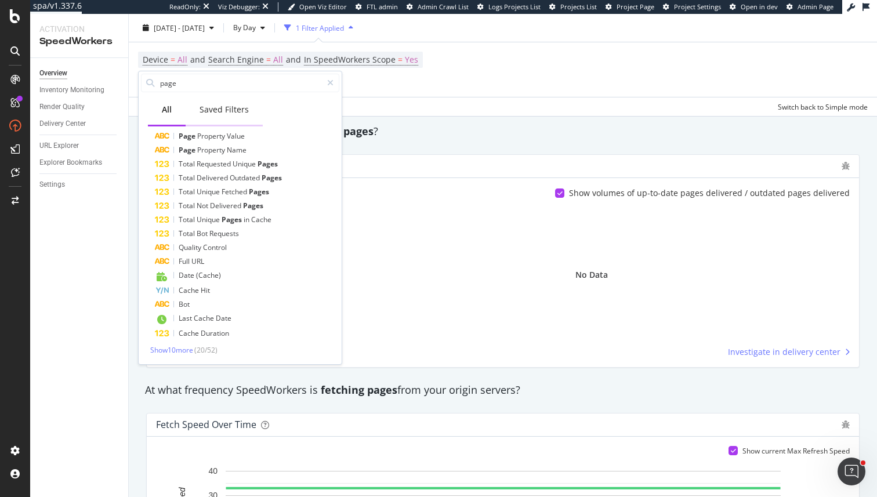
click at [230, 123] on div "Saved Filters" at bounding box center [224, 111] width 77 height 32
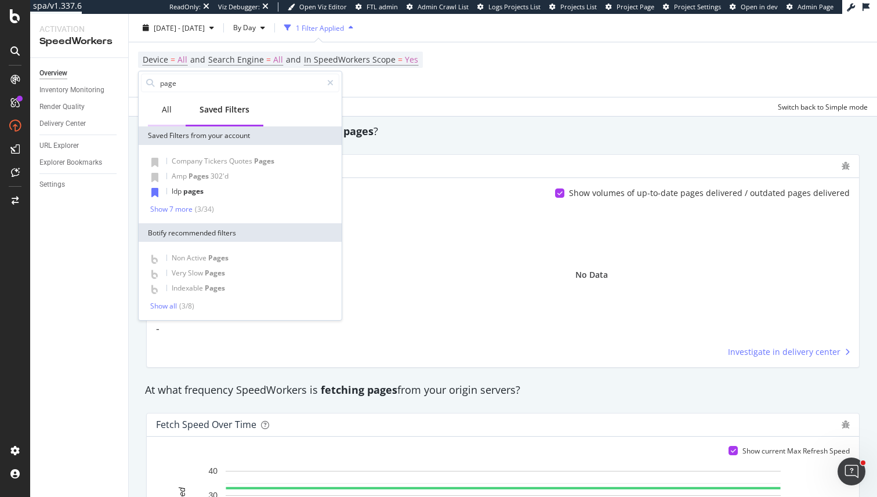
click at [167, 107] on div "All" at bounding box center [167, 110] width 10 height 12
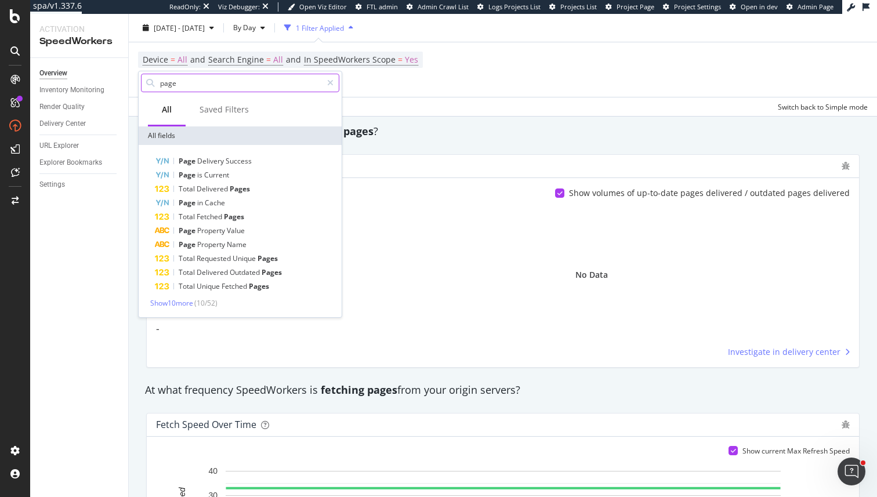
click at [191, 86] on input "page" at bounding box center [240, 82] width 163 height 17
click at [194, 86] on input "page" at bounding box center [240, 82] width 163 height 17
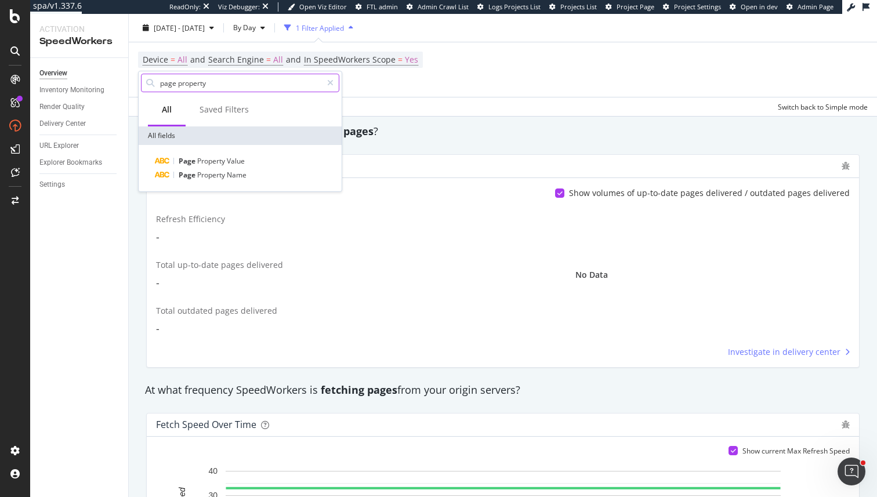
type input "page property"
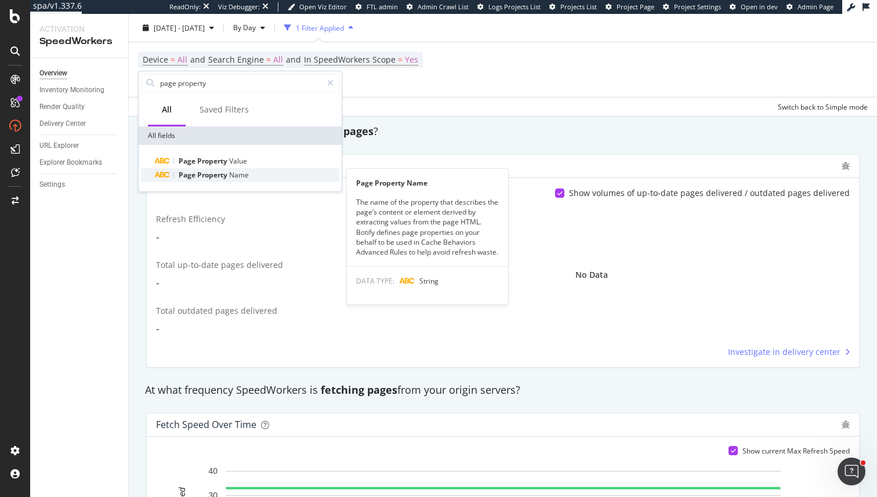
click at [219, 179] on span "Property" at bounding box center [213, 175] width 32 height 10
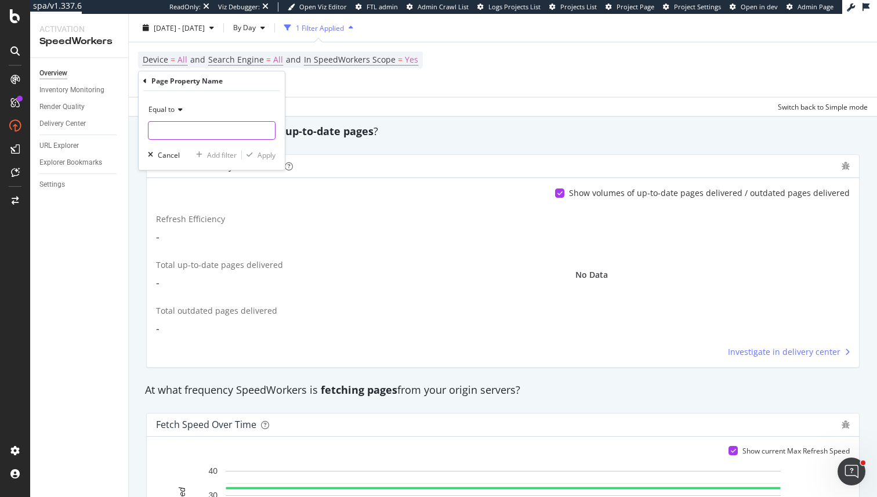
click at [171, 134] on input "text" at bounding box center [211, 130] width 126 height 19
click at [146, 78] on icon at bounding box center [144, 81] width 3 height 7
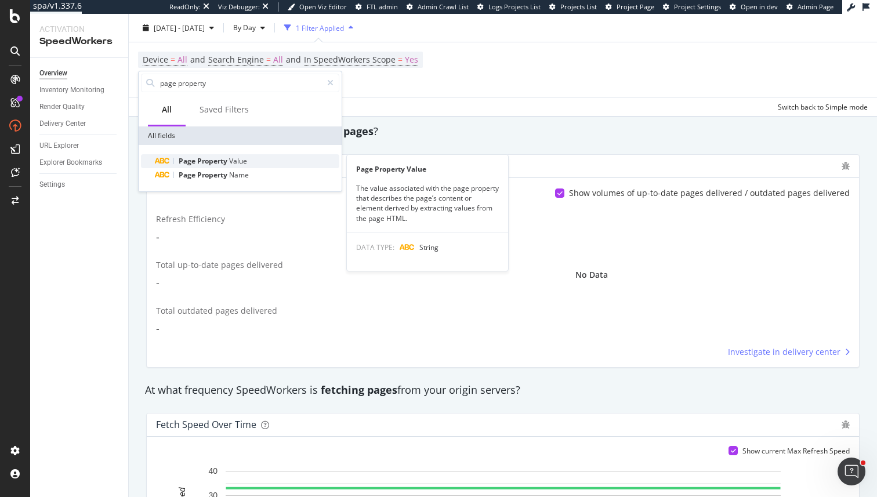
click at [218, 155] on div "Page Property Value" at bounding box center [247, 161] width 184 height 14
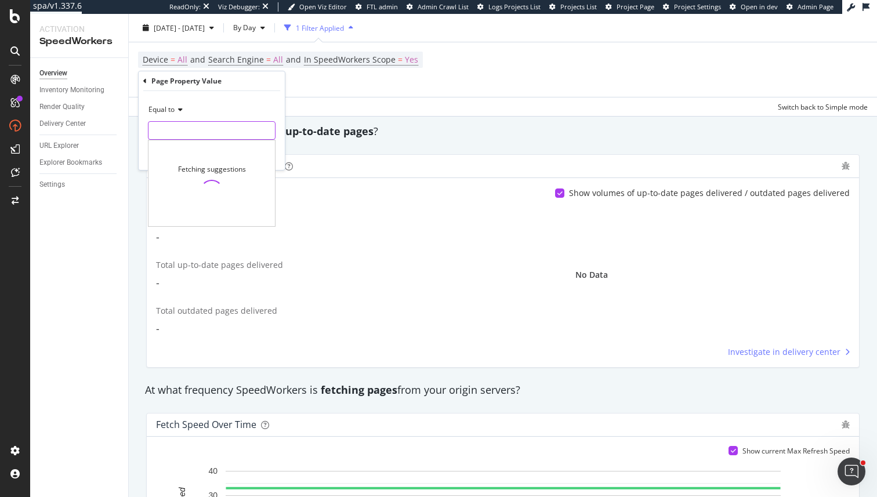
click at [212, 128] on input "text" at bounding box center [211, 130] width 126 height 19
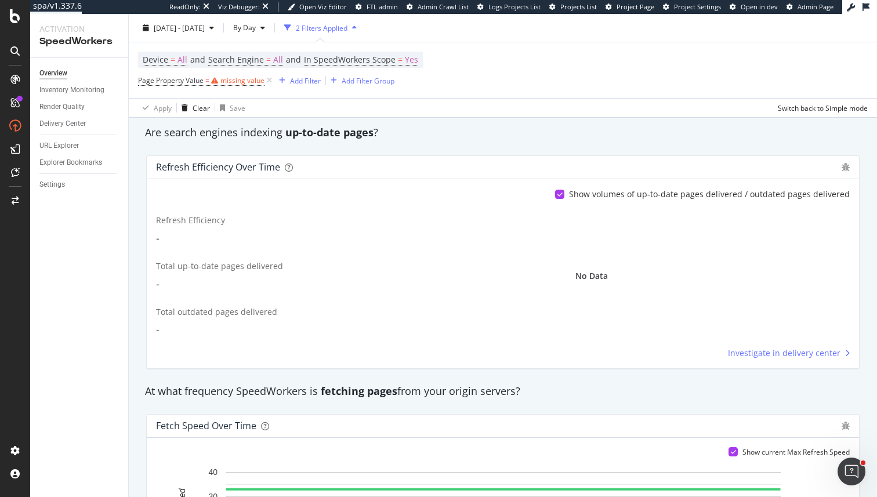
click at [486, 122] on div "Are search engines indexing up-to-date pages ?" at bounding box center [502, 132] width 727 height 27
